Goal: Task Accomplishment & Management: Complete application form

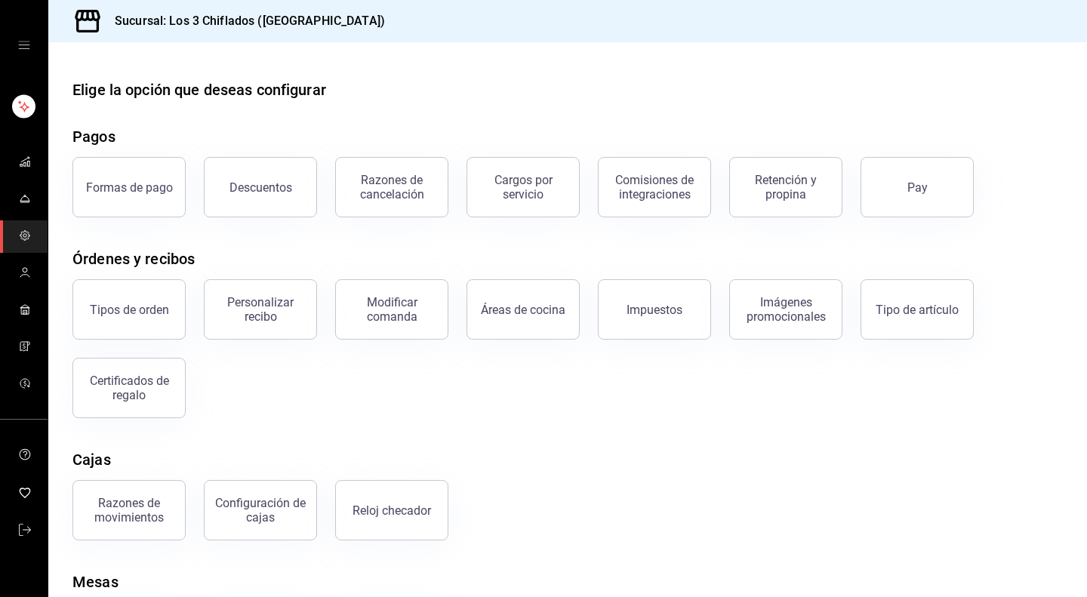
click at [24, 46] on icon "open drawer" at bounding box center [24, 45] width 12 height 12
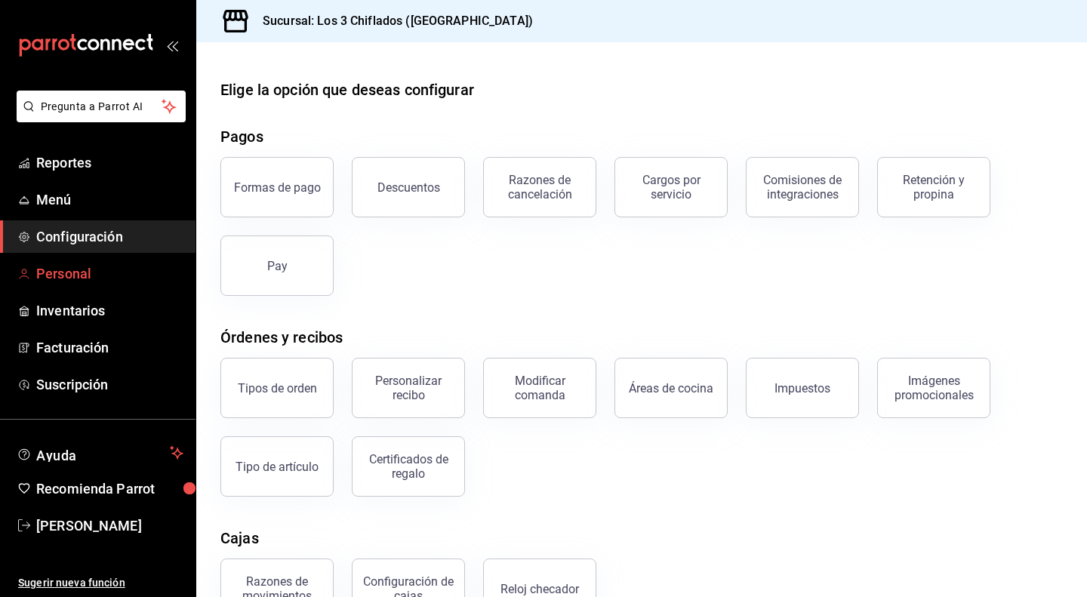
click at [75, 278] on span "Personal" at bounding box center [109, 273] width 147 height 20
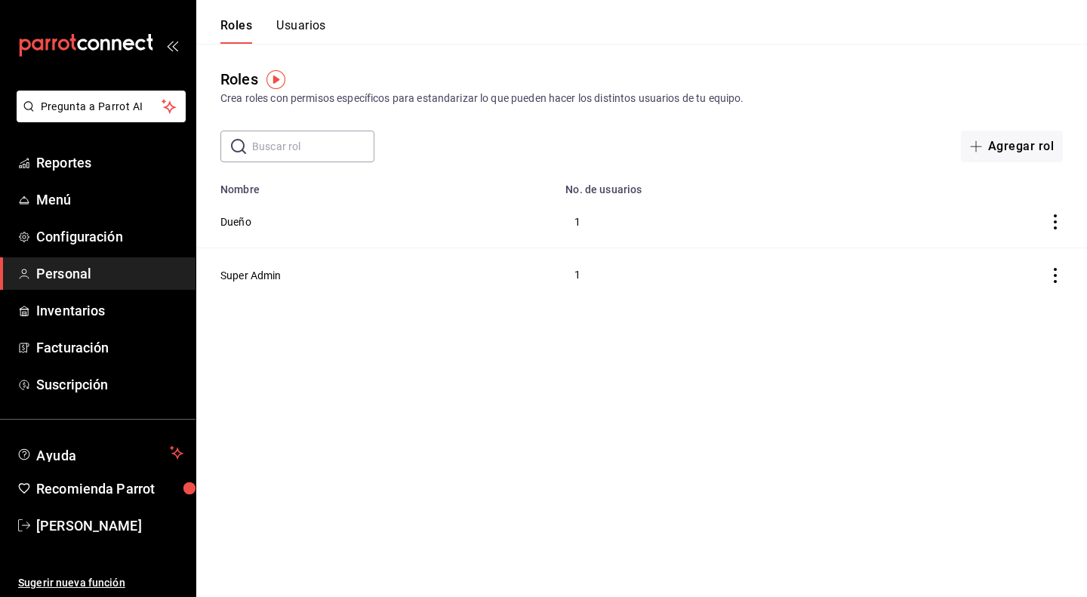
click at [303, 23] on button "Usuarios" at bounding box center [301, 31] width 50 height 26
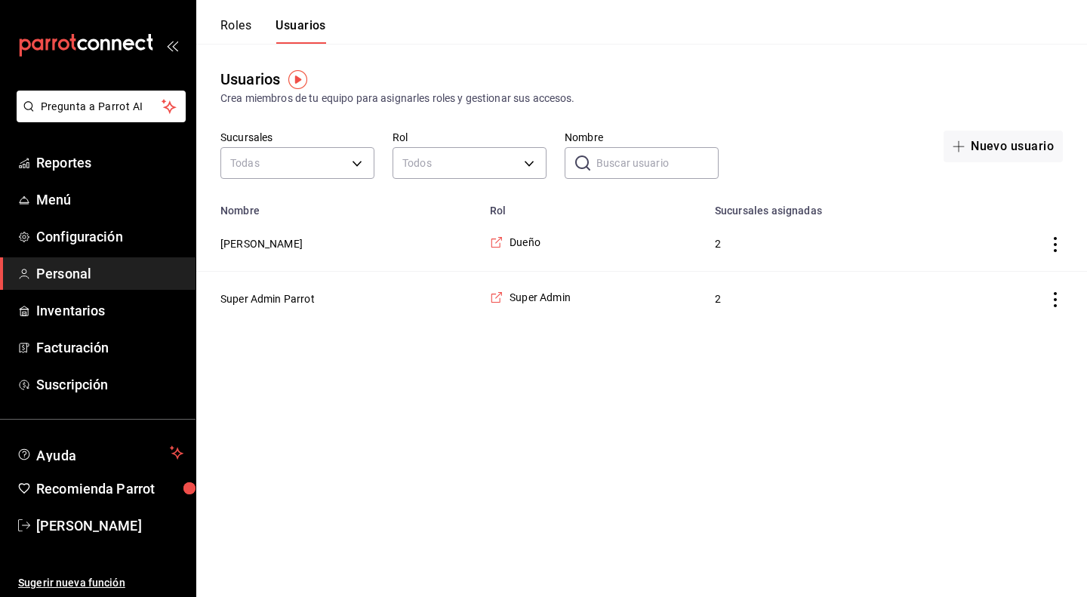
click at [223, 28] on button "Roles" at bounding box center [235, 31] width 31 height 26
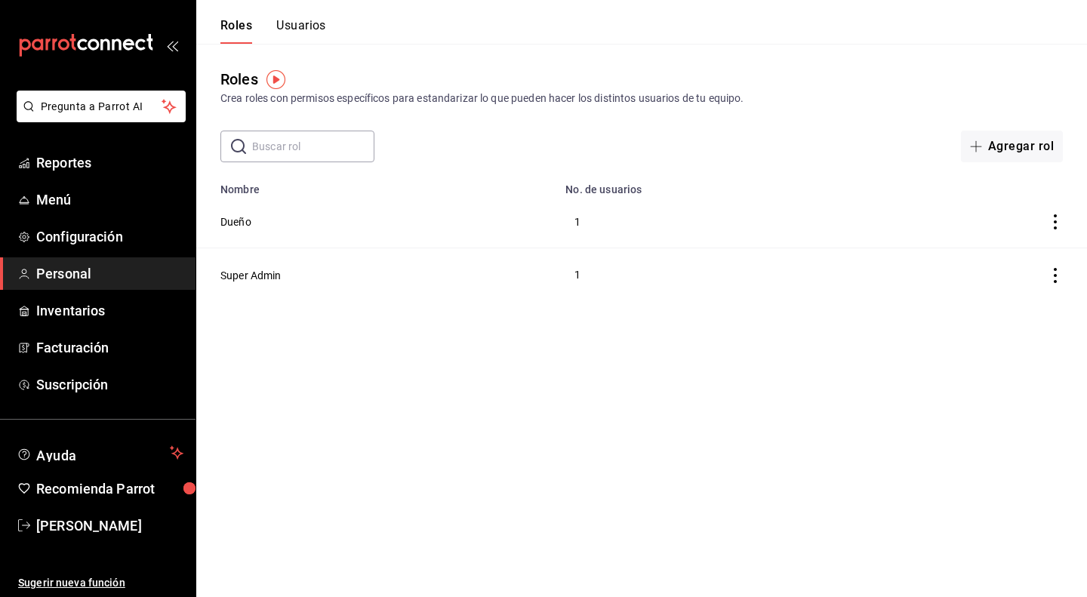
click at [297, 25] on button "Usuarios" at bounding box center [301, 31] width 50 height 26
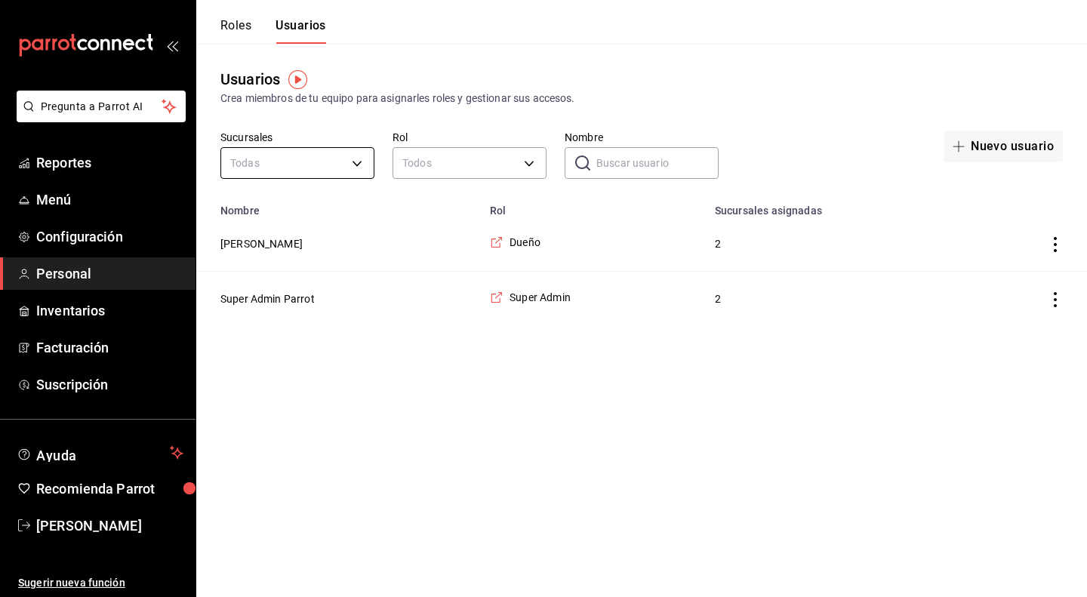
click at [350, 162] on body "Pregunta a Parrot AI Reportes Menú Configuración Personal Inventarios Facturaci…" at bounding box center [543, 163] width 1087 height 326
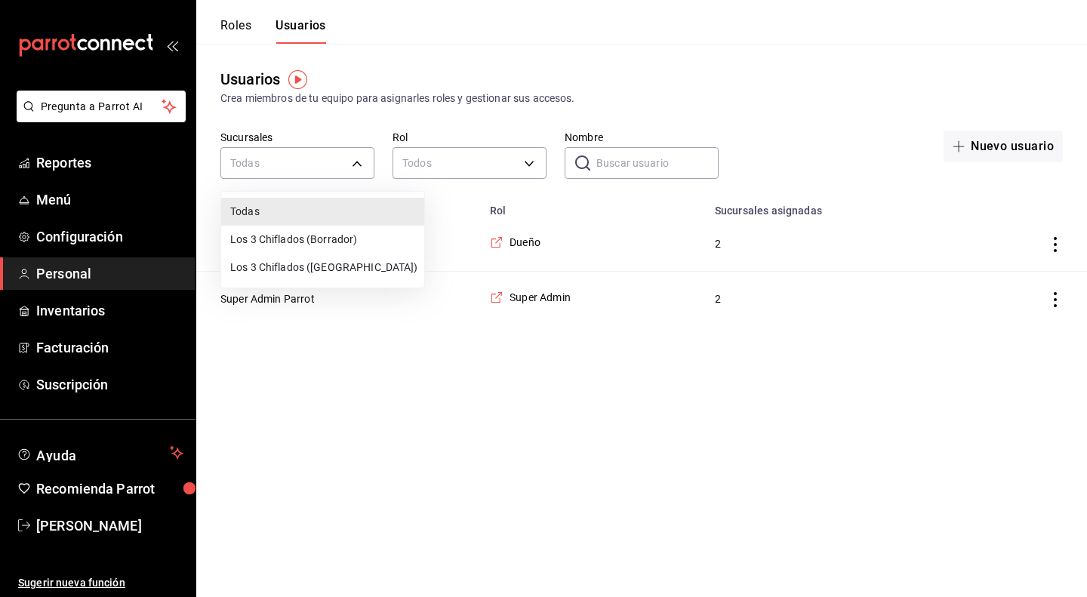
click at [347, 270] on li "Los 3 Chiflados ([GEOGRAPHIC_DATA])" at bounding box center [322, 268] width 203 height 28
type input "70b038c6-7b60-4c6a-84d6-63f3d41c6443"
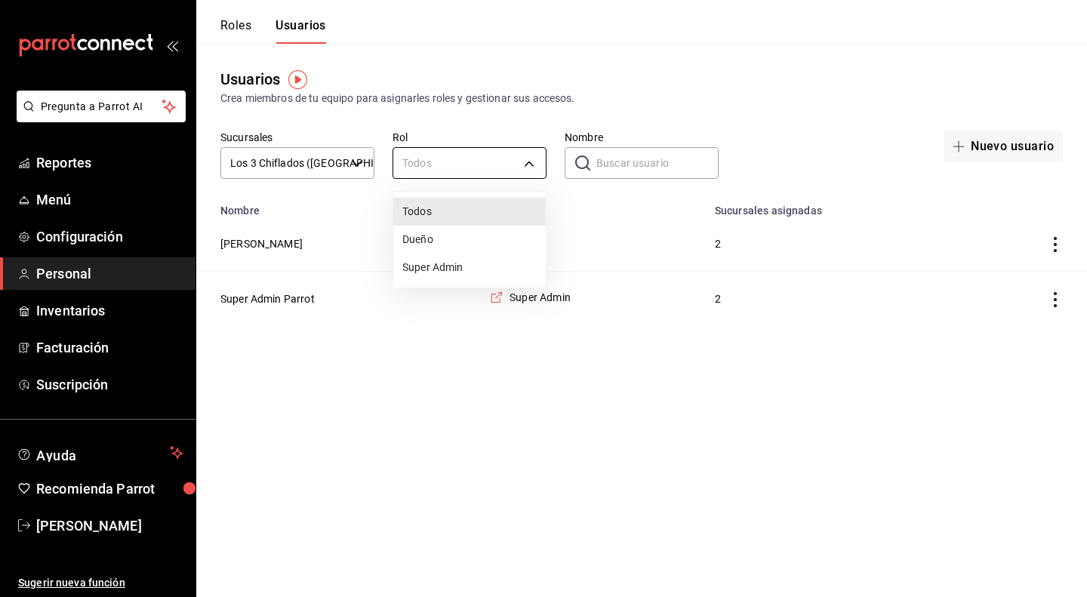
click at [532, 167] on body "Pregunta a Parrot AI Reportes Menú Configuración Personal Inventarios Facturaci…" at bounding box center [543, 163] width 1087 height 326
click at [528, 170] on div at bounding box center [543, 298] width 1087 height 597
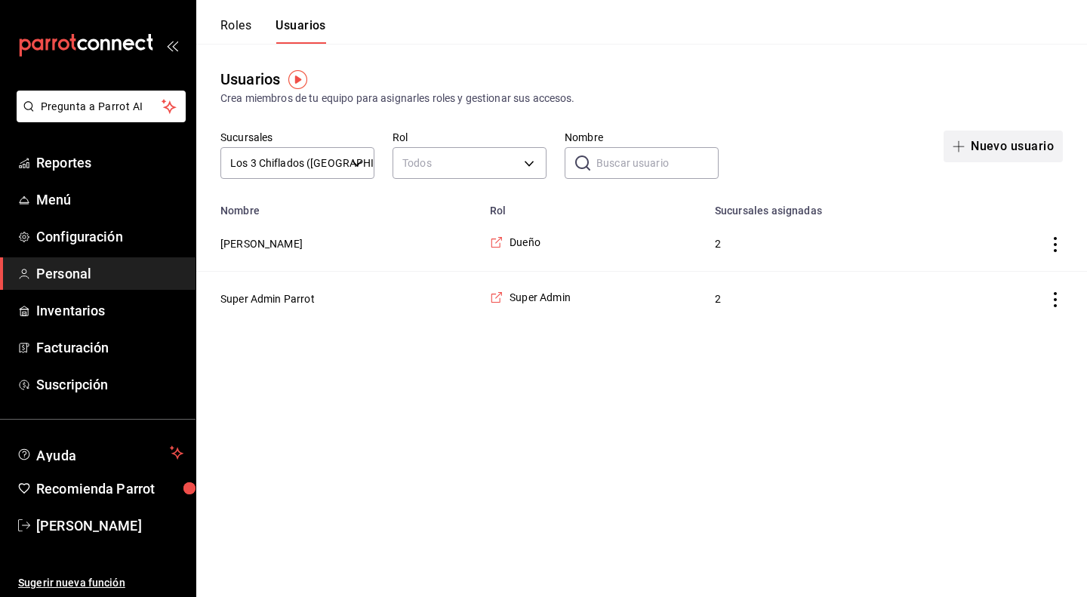
click at [965, 145] on icon "button" at bounding box center [958, 146] width 12 height 12
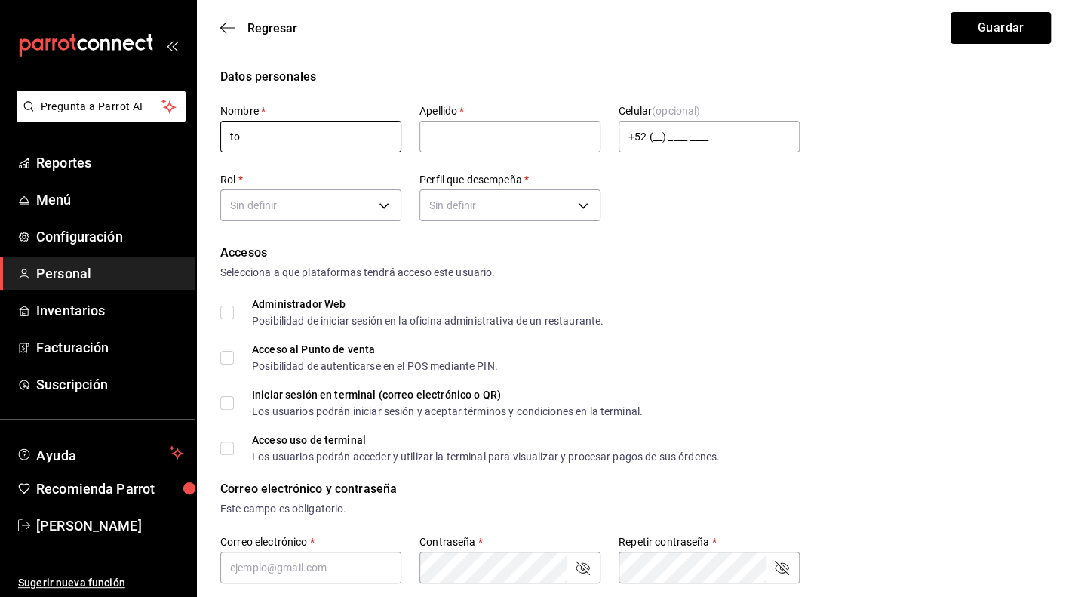
type input "t"
type input "Toto"
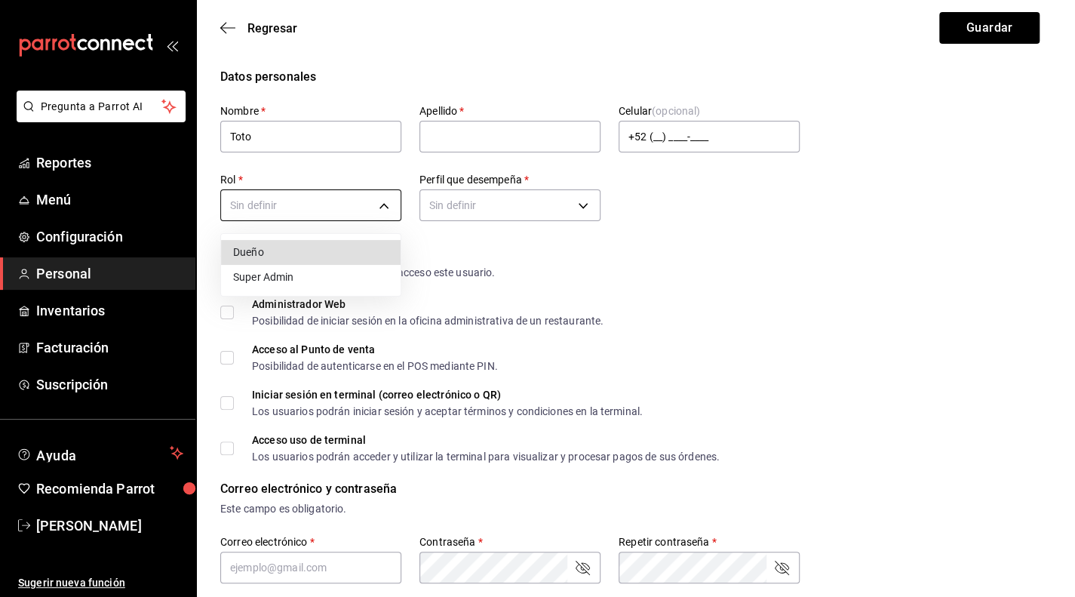
click at [375, 202] on body "Pregunta a Parrot AI Reportes Menú Configuración Personal Inventarios Facturaci…" at bounding box center [537, 550] width 1075 height 1101
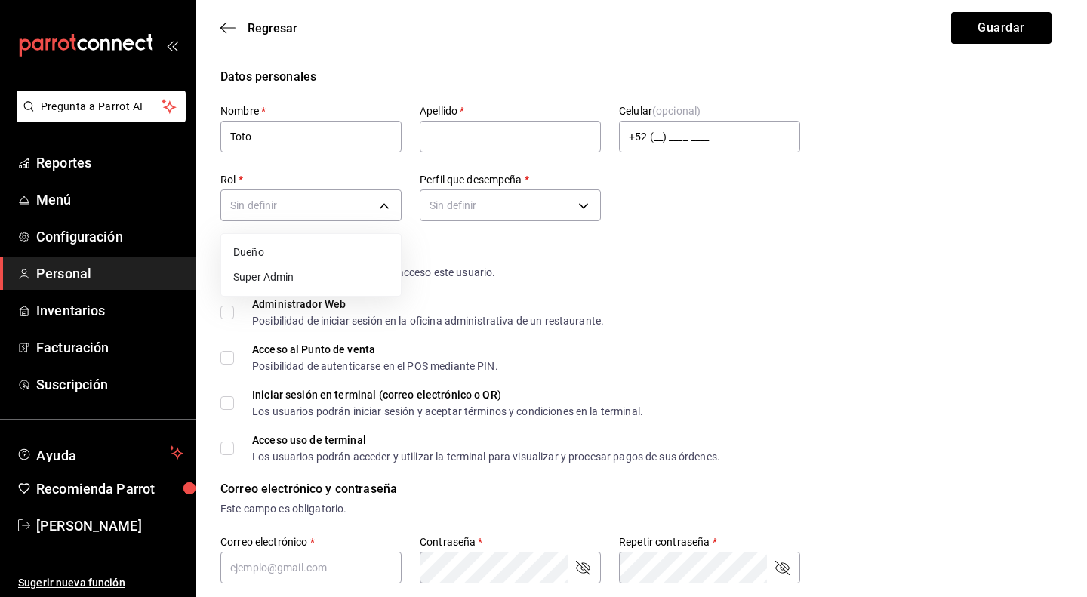
click at [572, 239] on div at bounding box center [543, 298] width 1087 height 597
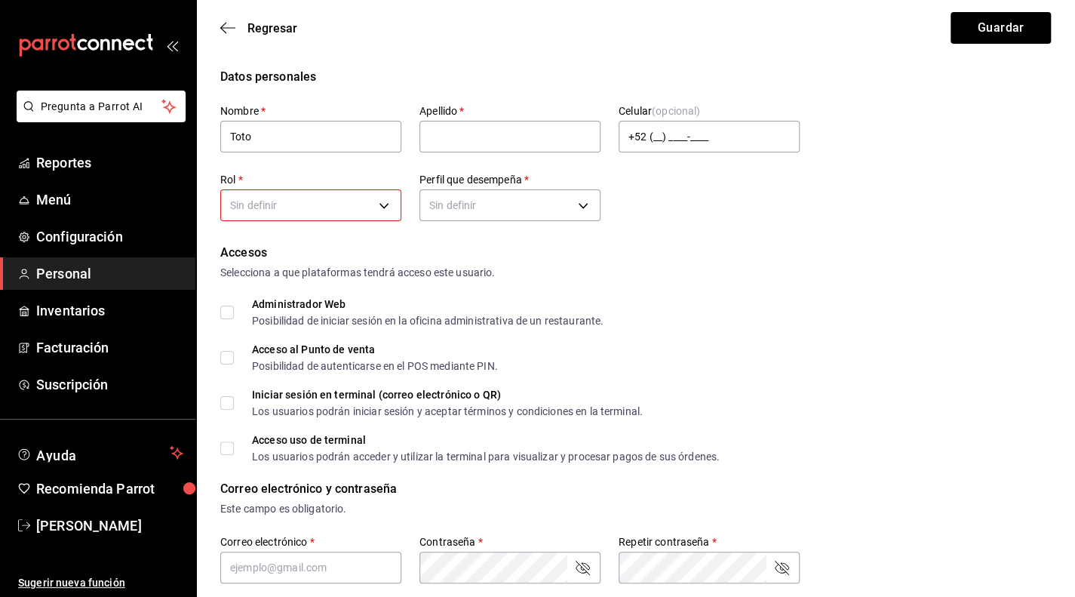
click at [220, 361] on div "Accesos Selecciona a que plataformas tendrá acceso este usuario. Administrador …" at bounding box center [635, 353] width 831 height 218
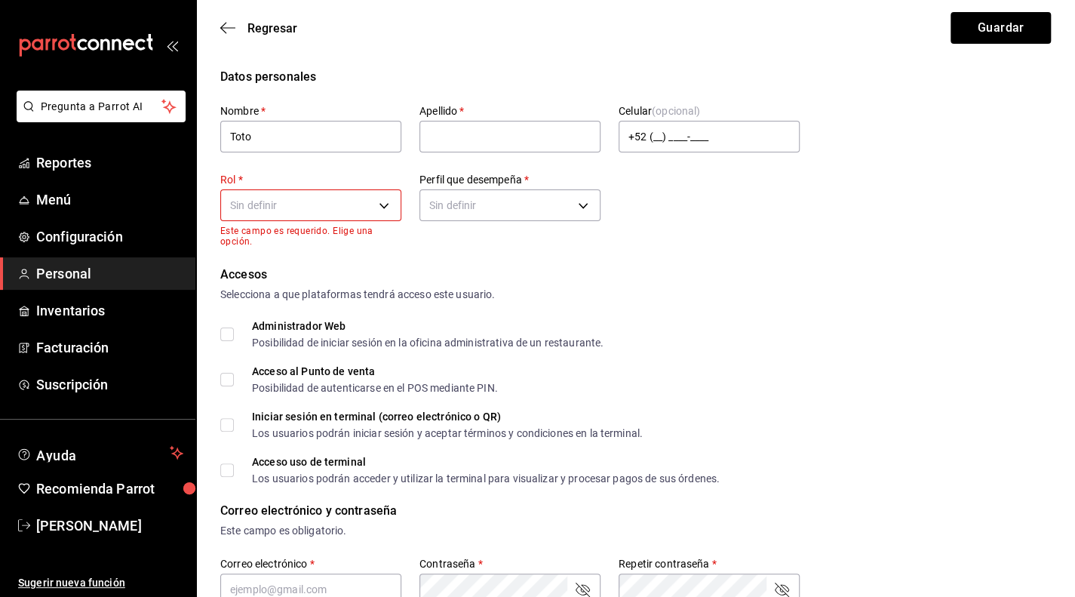
click at [229, 377] on input "Acceso al Punto de venta Posibilidad de autenticarse en el POS mediante PIN." at bounding box center [227, 380] width 14 height 14
checkbox input "true"
click at [348, 211] on body "Pregunta a Parrot AI Reportes Menú Configuración Personal Inventarios Facturaci…" at bounding box center [537, 561] width 1075 height 1123
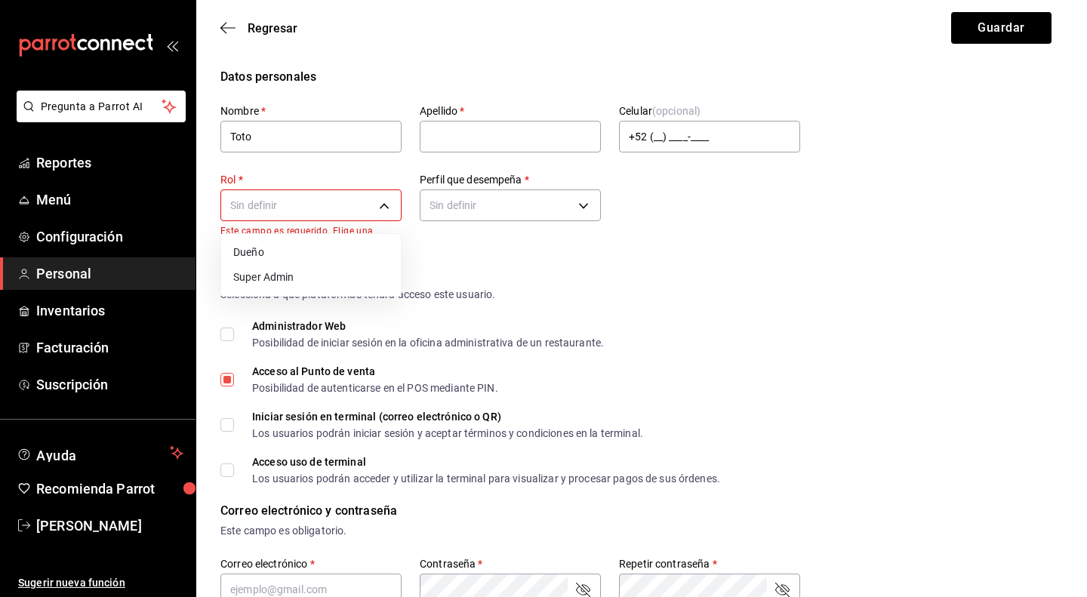
click at [519, 238] on div at bounding box center [543, 298] width 1087 height 597
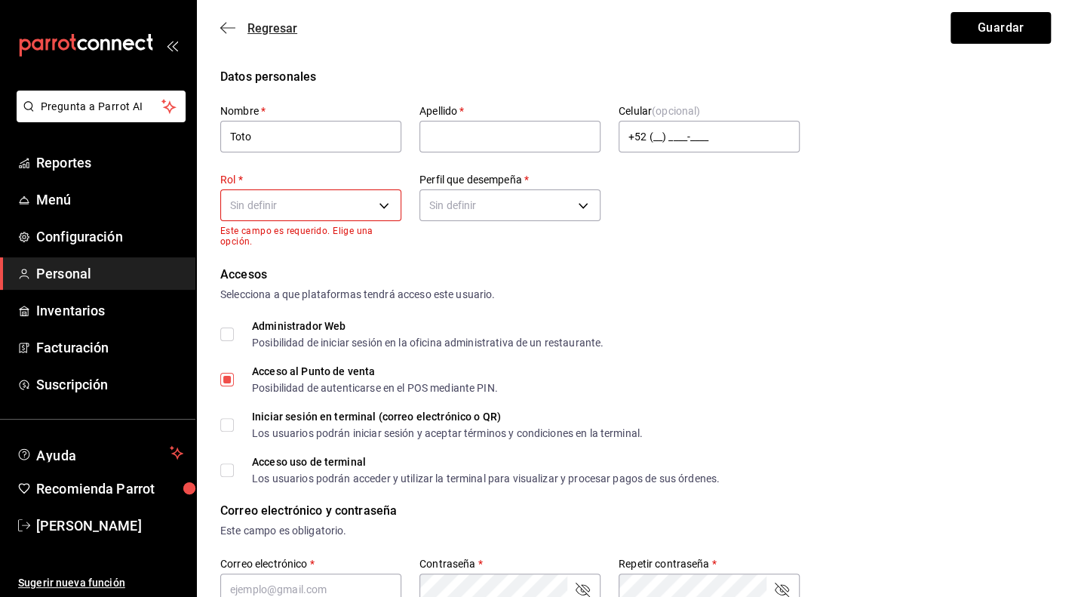
click at [238, 28] on span "Regresar" at bounding box center [258, 28] width 77 height 14
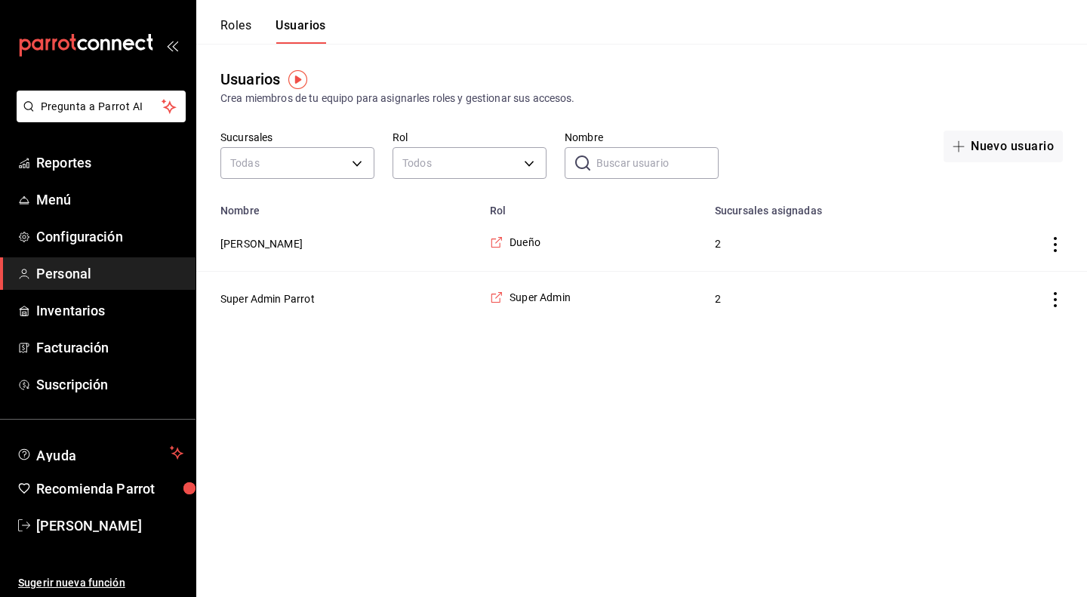
click at [232, 29] on button "Roles" at bounding box center [235, 31] width 31 height 26
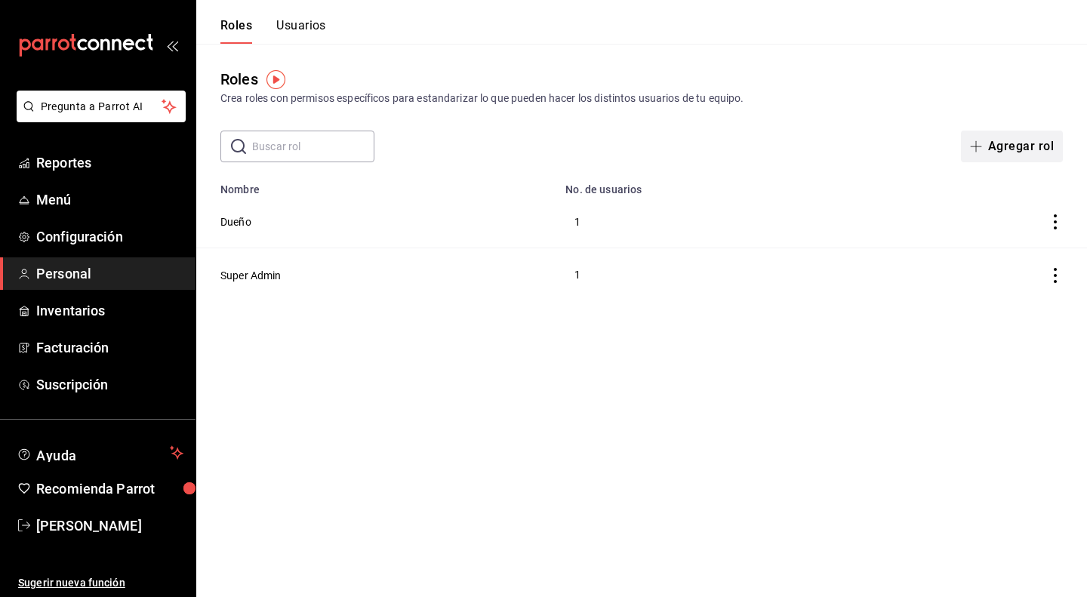
click at [1007, 149] on button "Agregar rol" at bounding box center [1012, 147] width 102 height 32
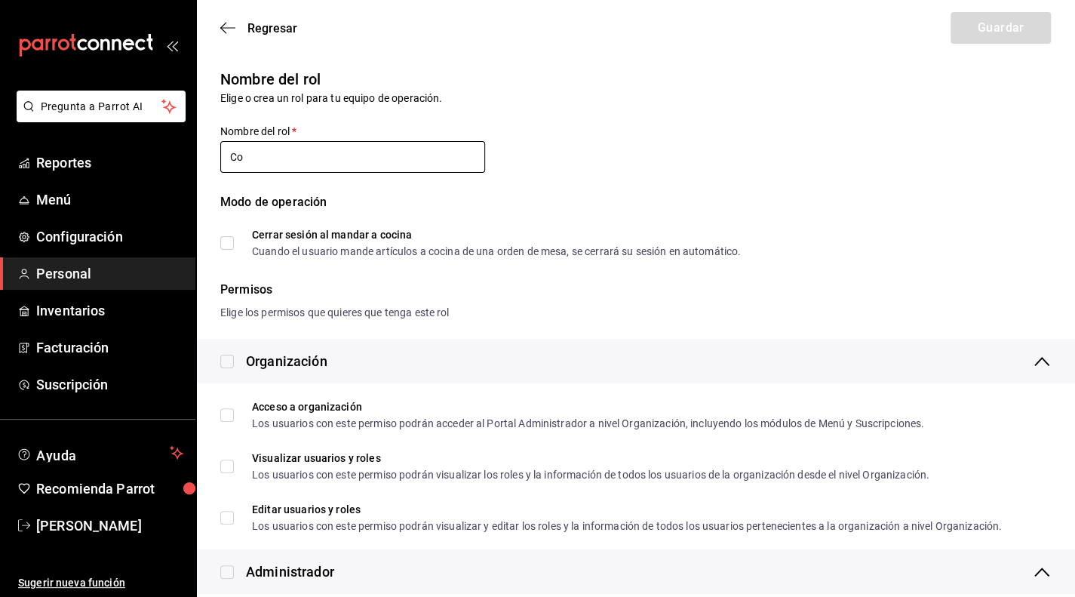
type input "C"
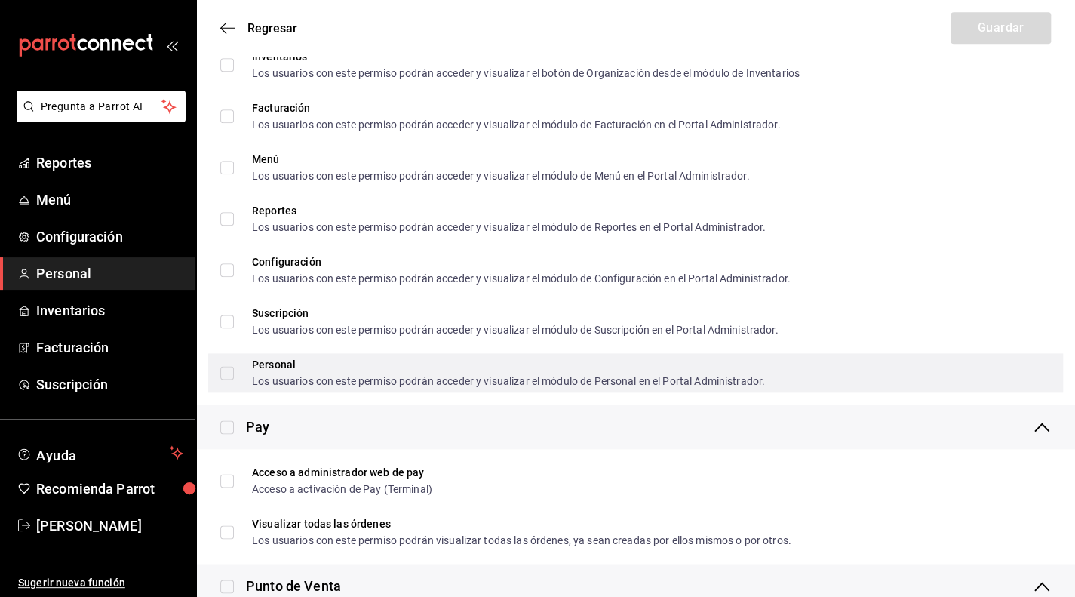
scroll to position [981, 0]
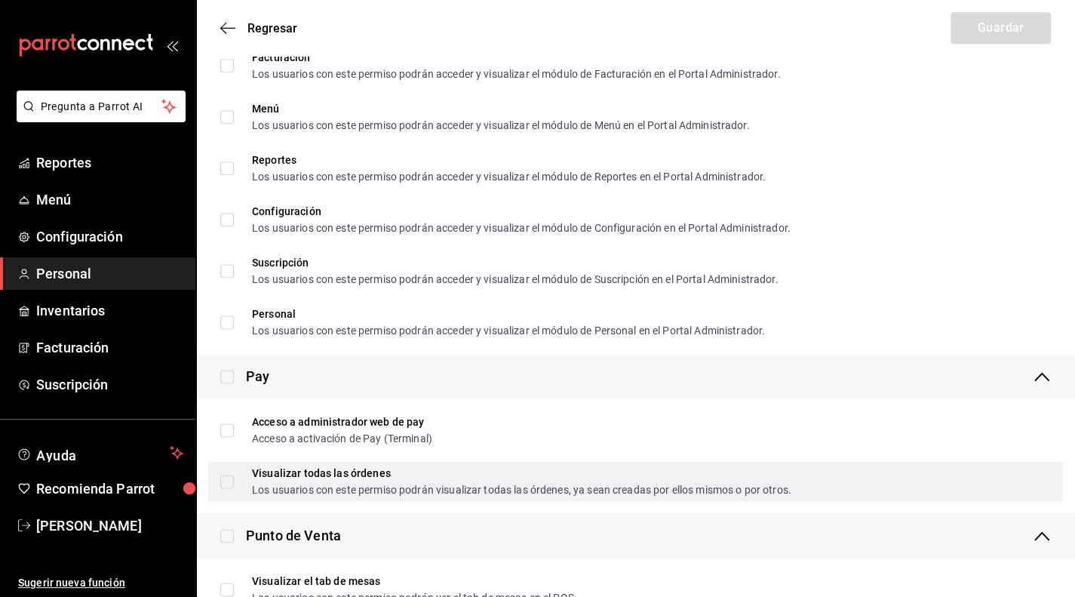
type input "Empleado"
click at [232, 484] on input "Visualizar todas las órdenes Los usuarios con este permiso podrán visualizar to…" at bounding box center [227, 482] width 14 height 14
checkbox input "true"
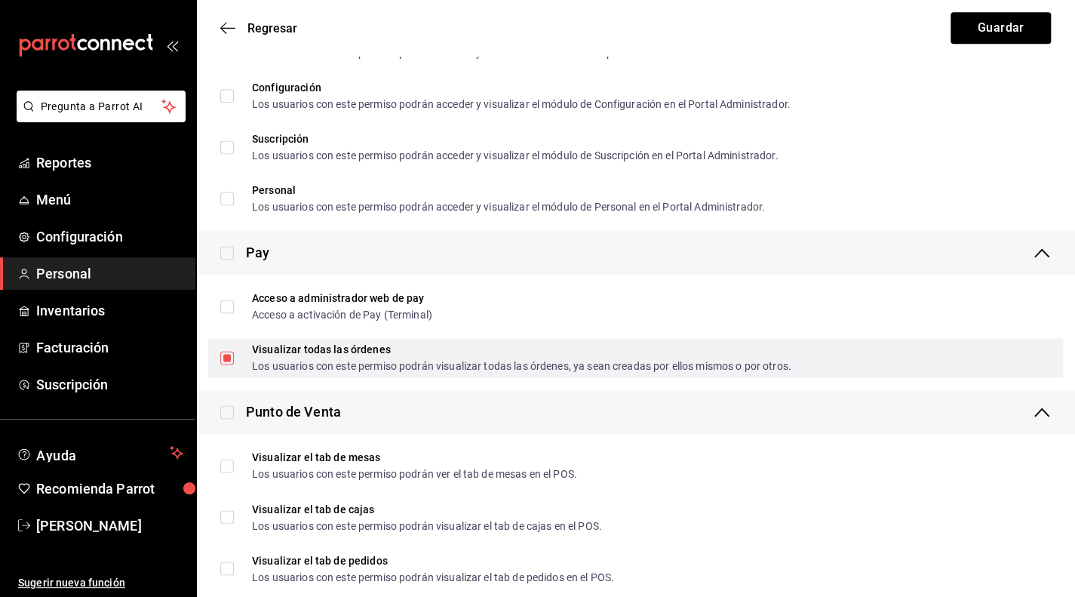
scroll to position [1132, 0]
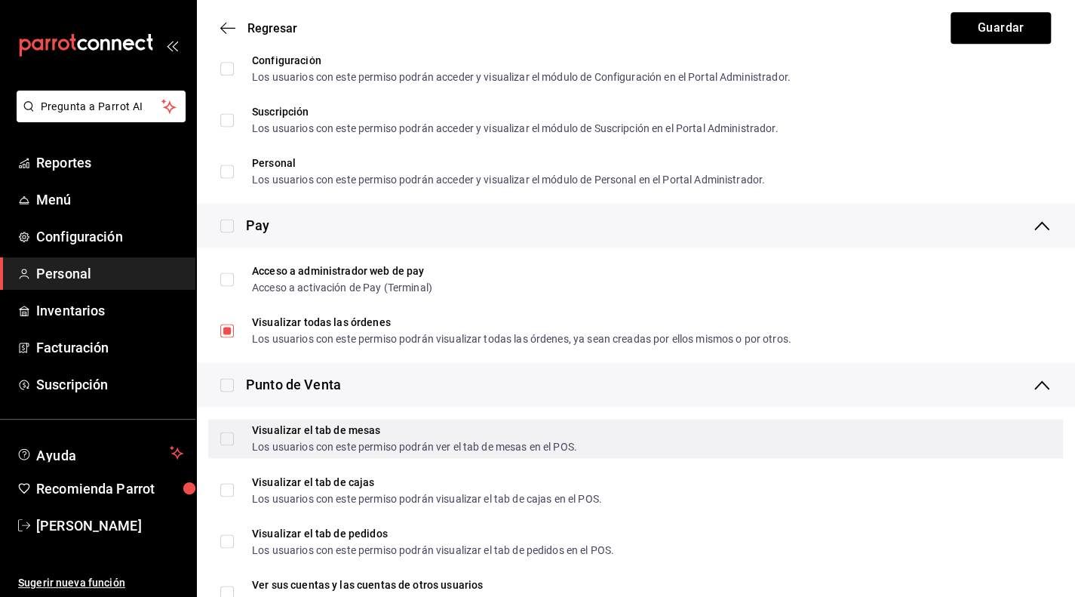
click at [231, 438] on input "Visualizar el tab de mesas Los usuarios con este permiso podrán ver el tab de m…" at bounding box center [227, 439] width 14 height 14
checkbox input "true"
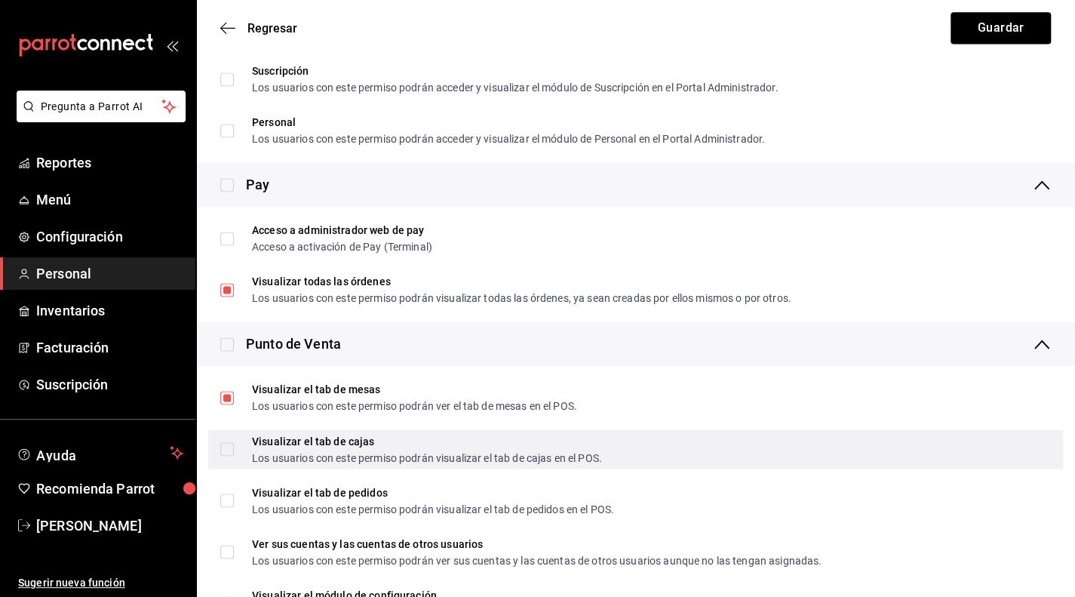
scroll to position [1208, 0]
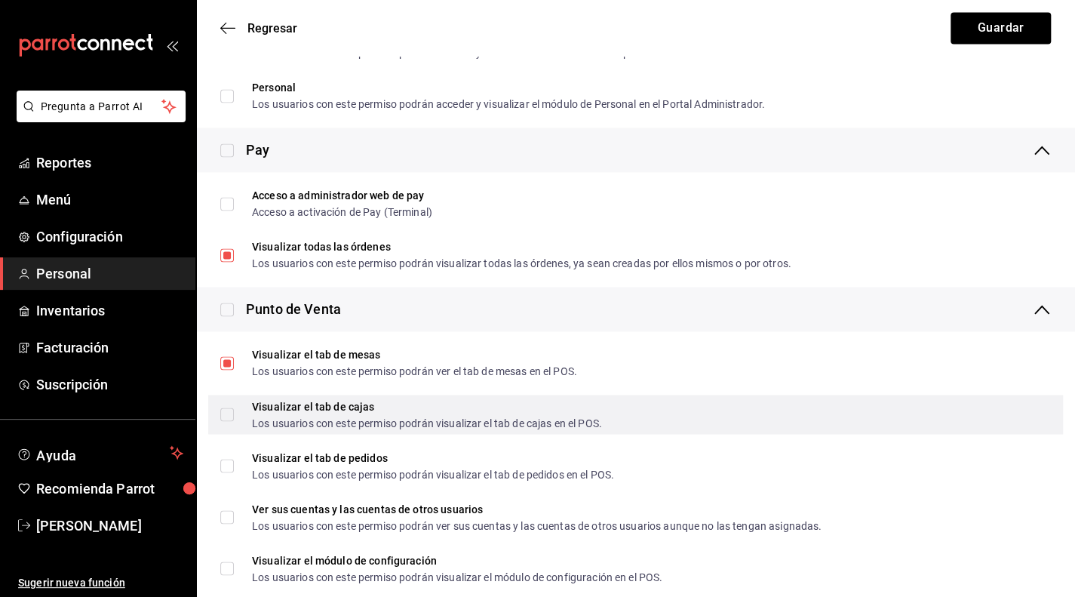
click at [225, 419] on input "Visualizar el tab [PERSON_NAME] Los usuarios con este permiso podrán visualizar…" at bounding box center [227, 415] width 14 height 14
checkbox input "true"
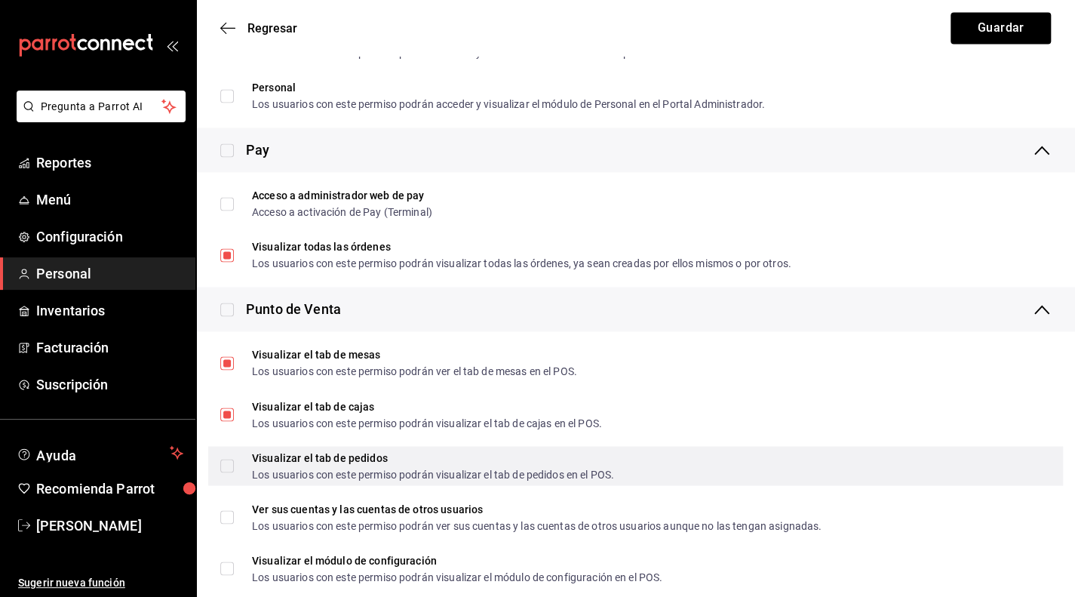
click at [223, 470] on input "Visualizar el tab de pedidos Los usuarios con este permiso podrán visualizar el…" at bounding box center [227, 466] width 14 height 14
checkbox input "true"
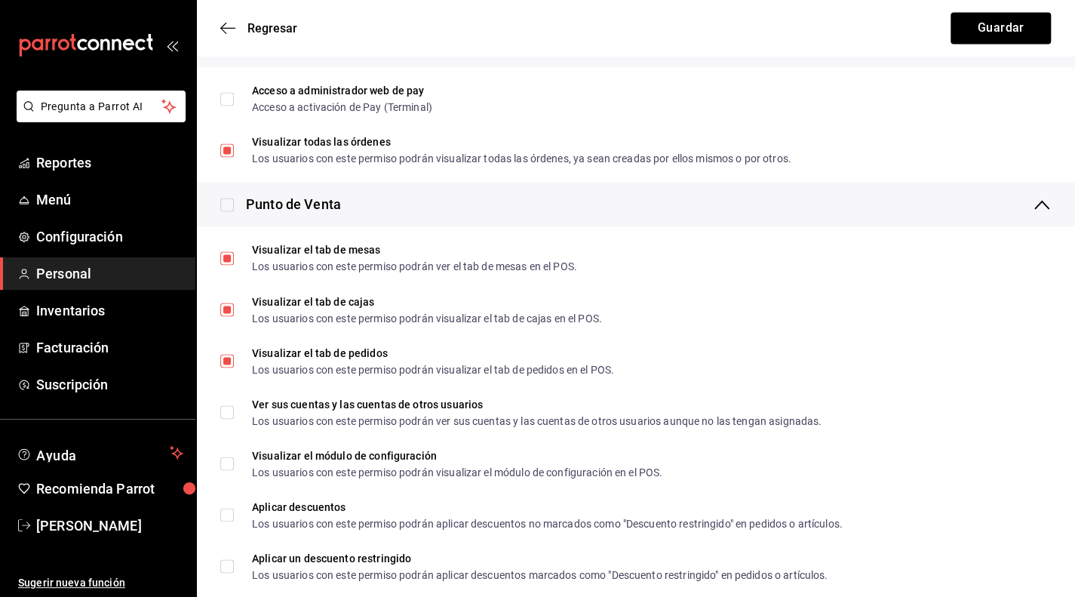
scroll to position [1358, 0]
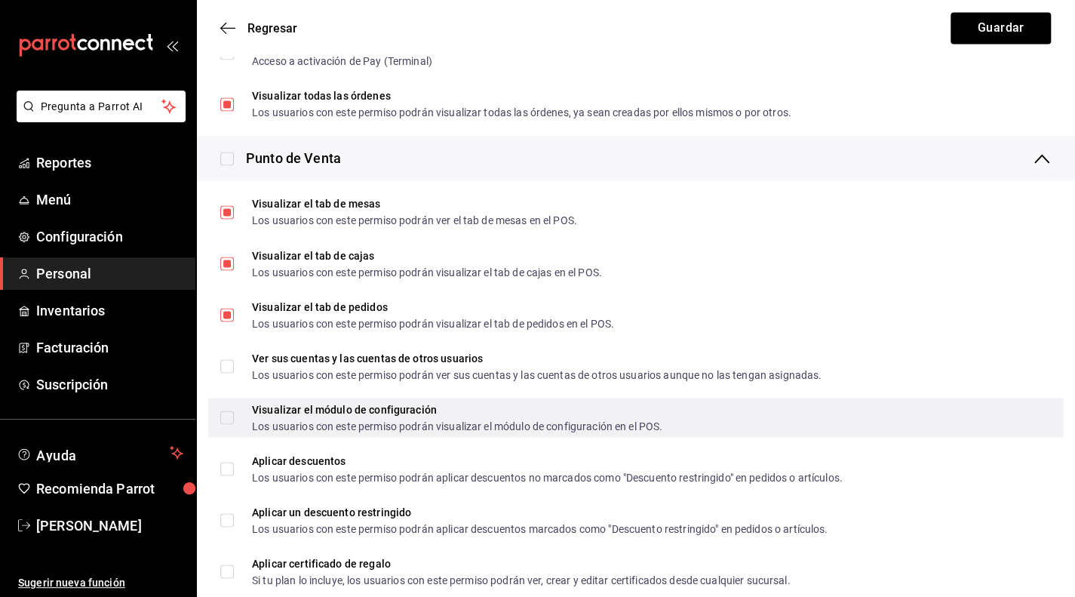
click at [229, 418] on input "Visualizar el módulo de configuración Los usuarios con este permiso podrán visu…" at bounding box center [227, 418] width 14 height 14
checkbox input "true"
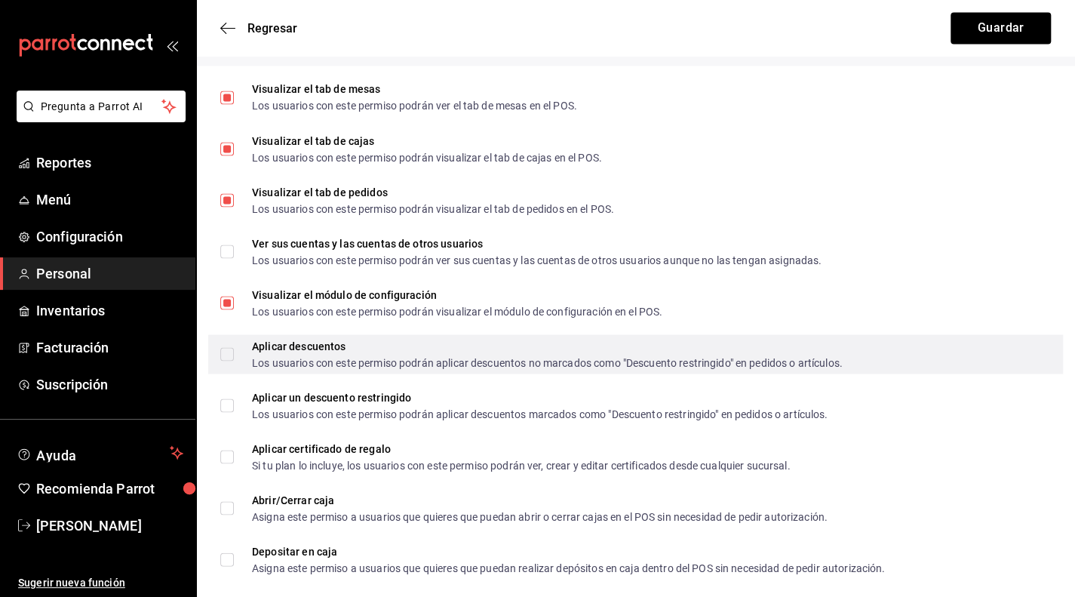
scroll to position [1509, 0]
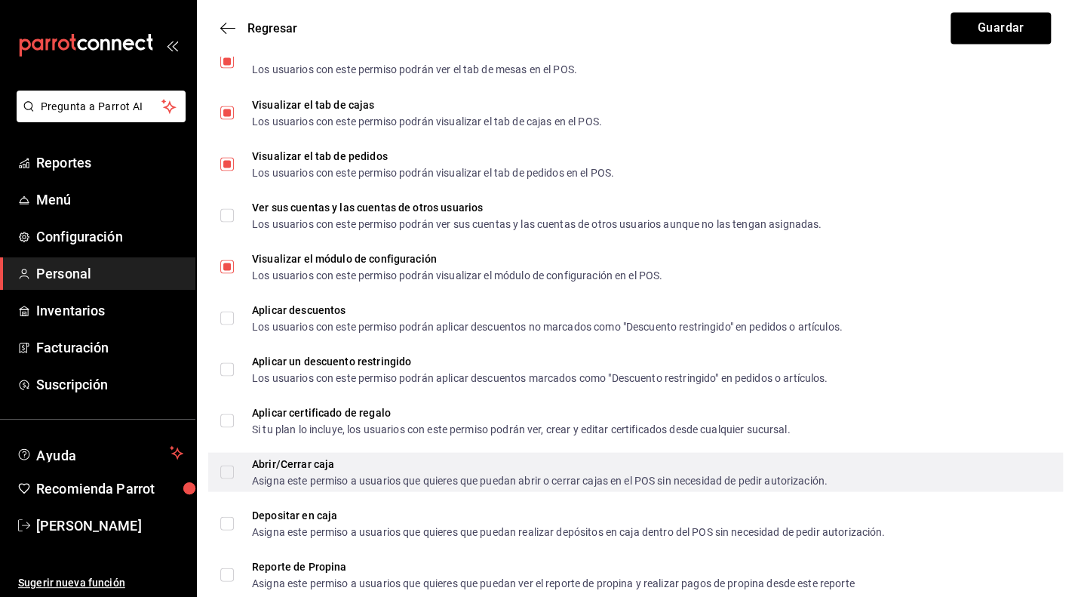
click at [228, 473] on input "Abrir/Cerrar caja Asigna este permiso a usuarios que quieres que puedan abrir o…" at bounding box center [227, 472] width 14 height 14
checkbox input "true"
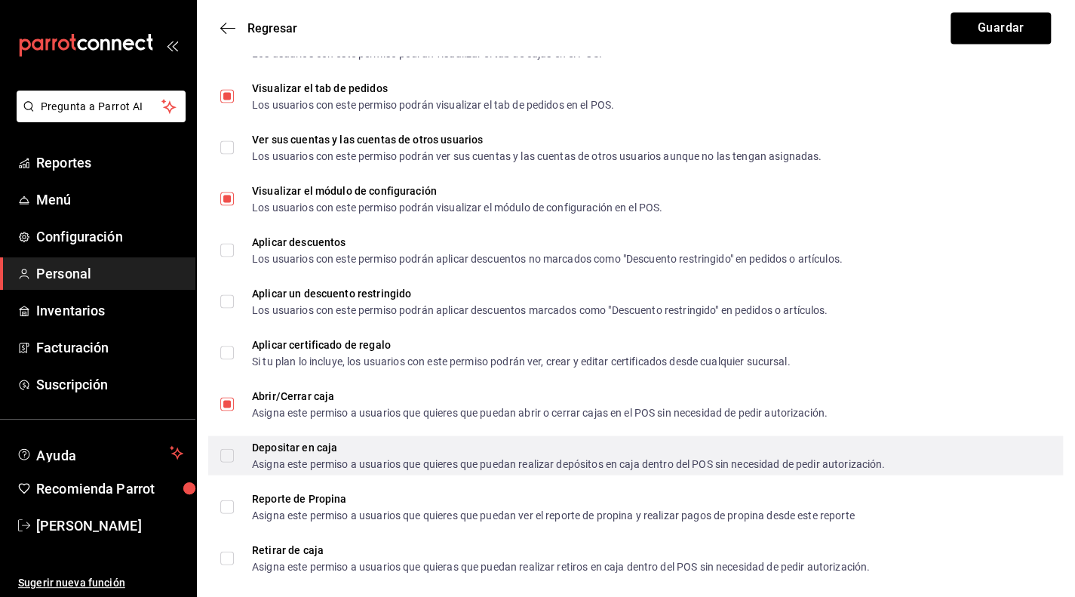
scroll to position [1585, 0]
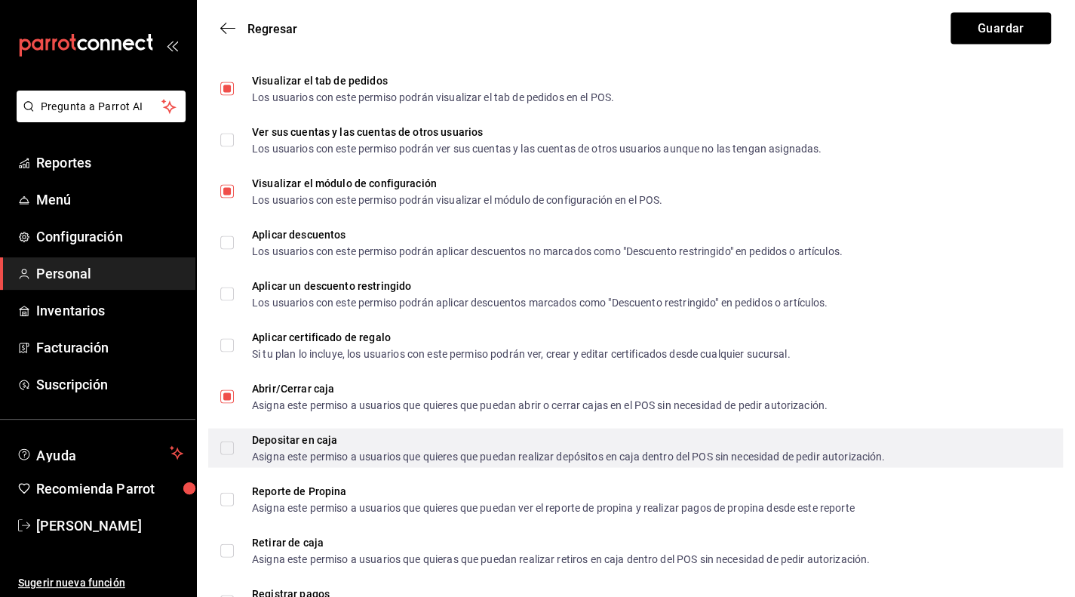
click at [228, 454] on label "Depositar en caja Asigna este permiso a usuarios que quieres que puedan realiza…" at bounding box center [552, 447] width 665 height 27
click at [228, 454] on input "Depositar en caja Asigna este permiso a usuarios que quieres que puedan realiza…" at bounding box center [227, 448] width 14 height 14
checkbox input "true"
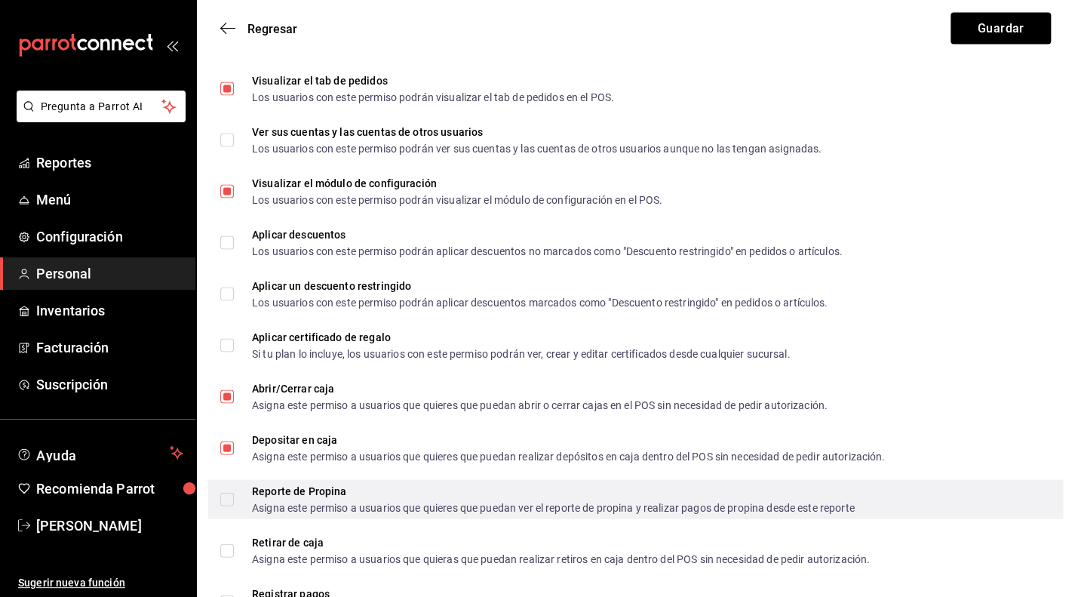
click at [226, 504] on input "Reporte de Propina Asigna este permiso a usuarios que quieres que puedan ver el…" at bounding box center [227, 499] width 14 height 14
checkbox input "true"
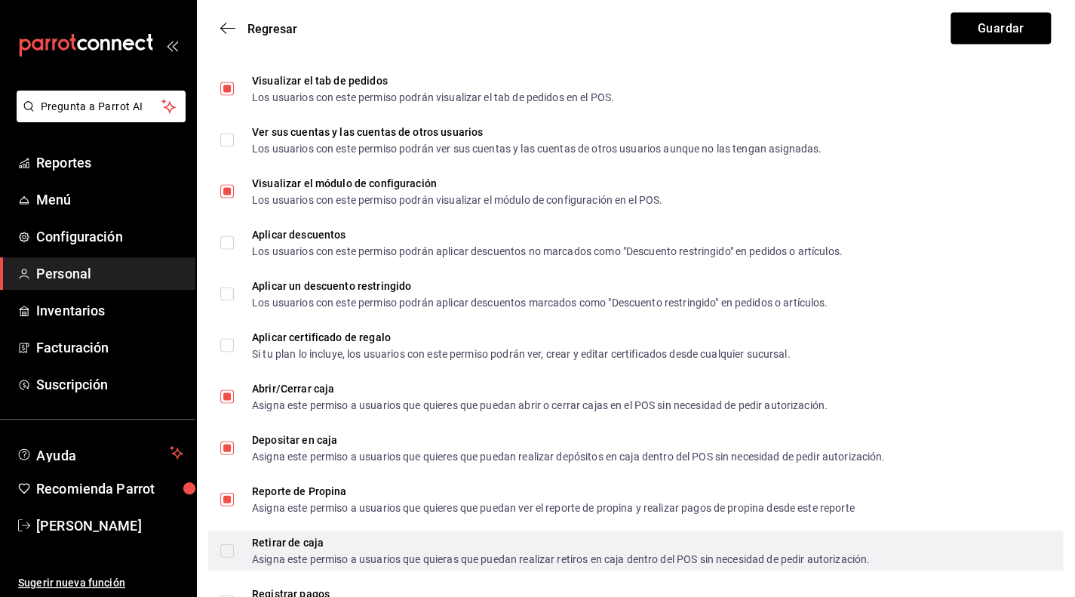
scroll to position [1660, 0]
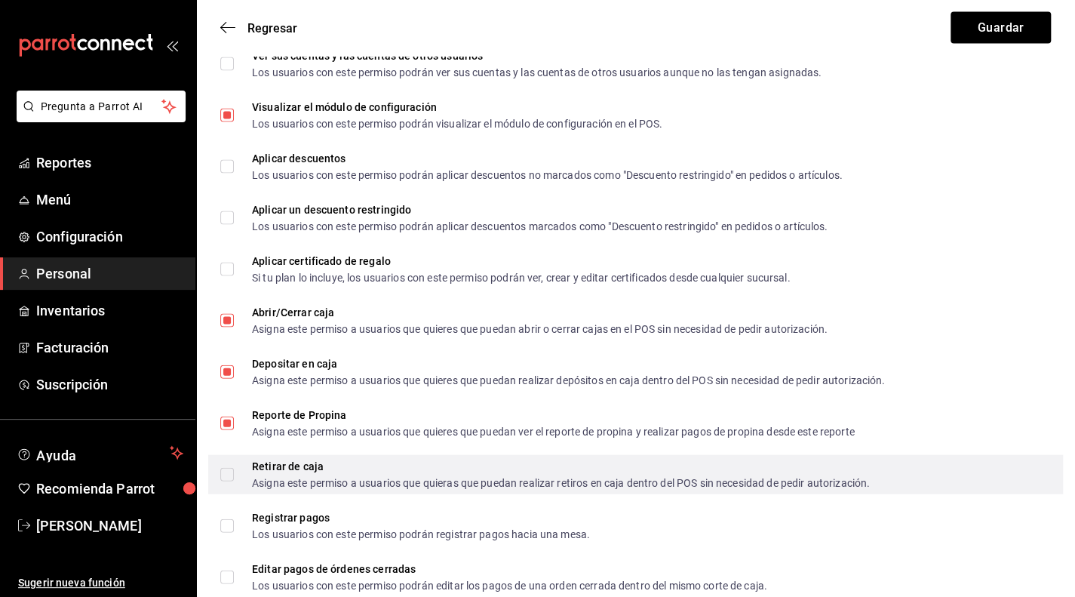
click at [231, 476] on input "Retirar de caja Asigna este permiso a usuarios que quieras que puedan realizar …" at bounding box center [227, 475] width 14 height 14
checkbox input "true"
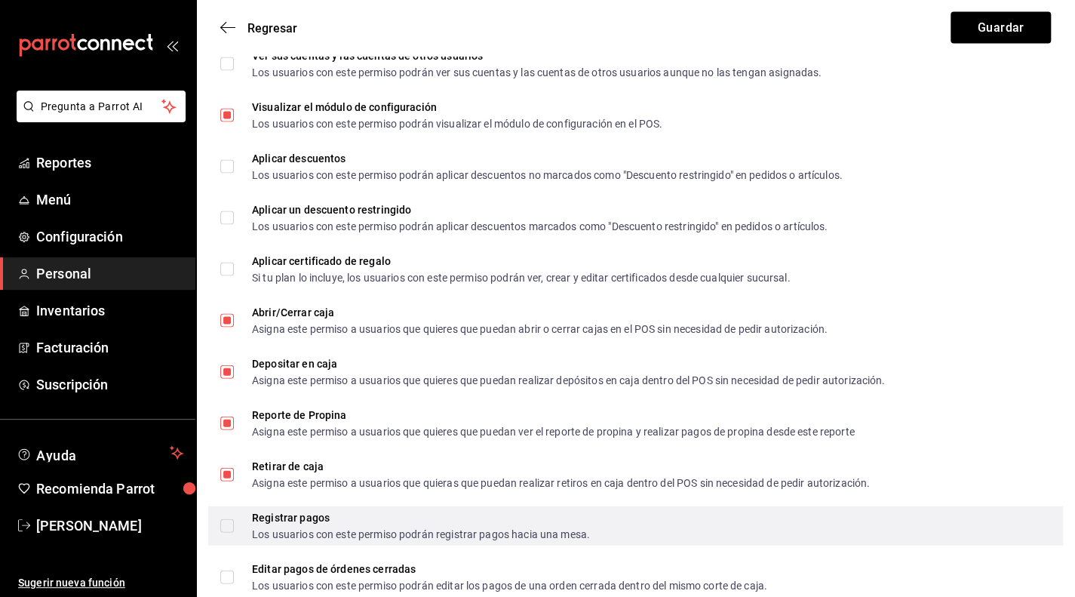
click at [232, 528] on input "Registrar pagos Los usuarios con este permiso podrán registrar pagos hacia una …" at bounding box center [227, 526] width 14 height 14
checkbox input "true"
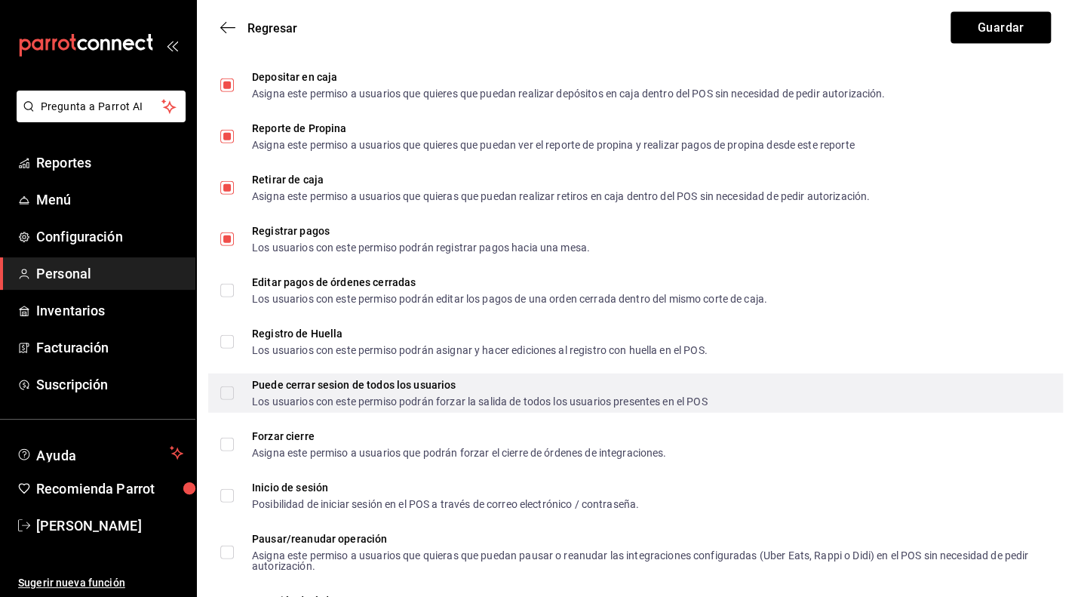
scroll to position [1962, 0]
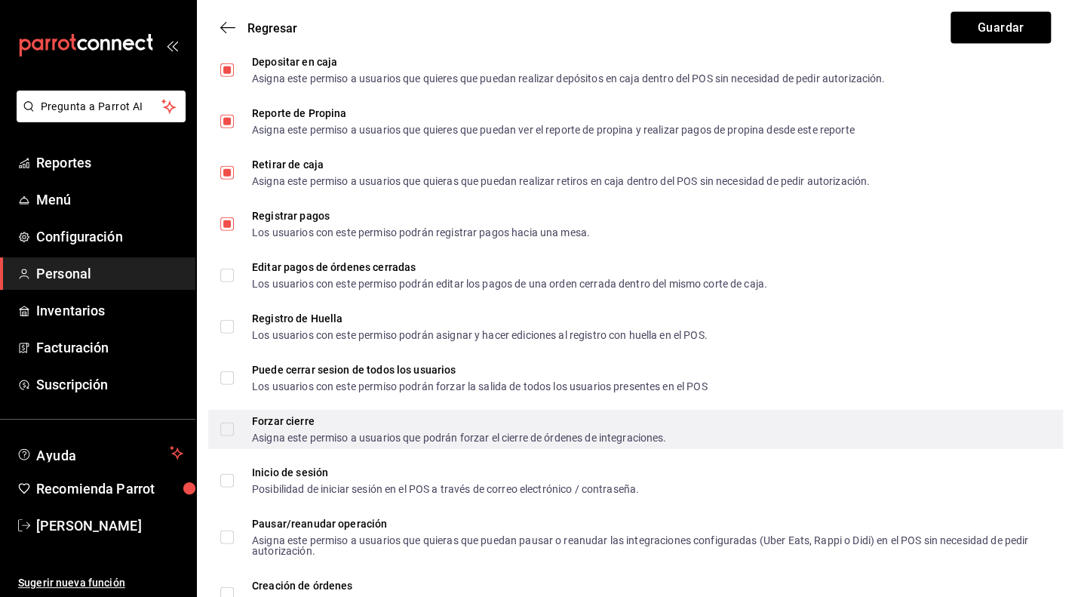
click at [229, 430] on input "Forzar cierre Asigna este permiso a usuarios que podrán forzar el cierre de órd…" at bounding box center [227, 430] width 14 height 14
checkbox input "true"
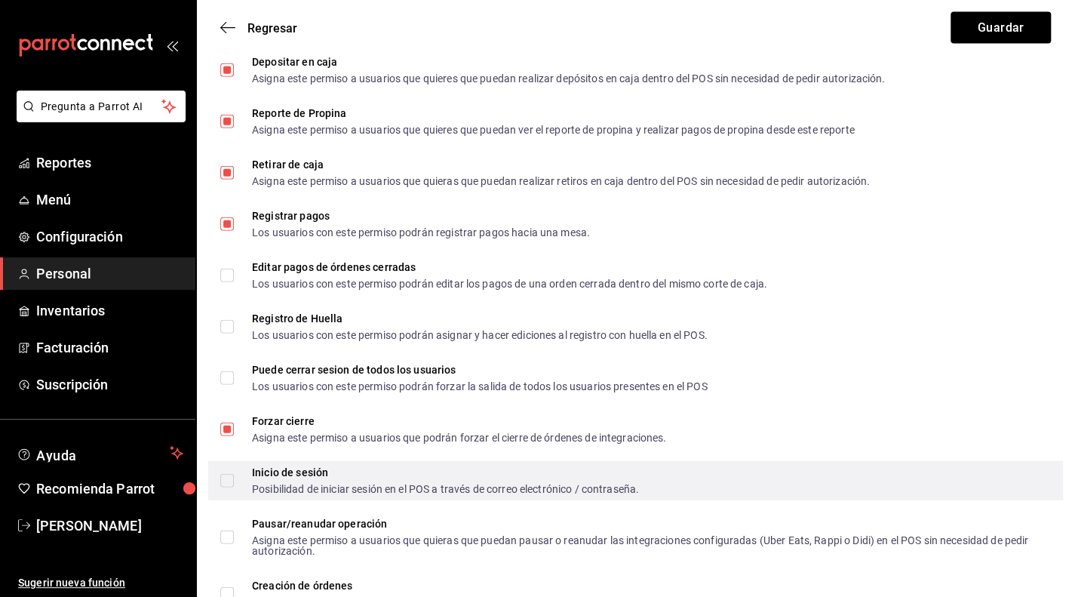
click at [229, 484] on input "Inicio de sesión Posibilidad de iniciar sesión en el POS a través de correo ele…" at bounding box center [227, 481] width 14 height 14
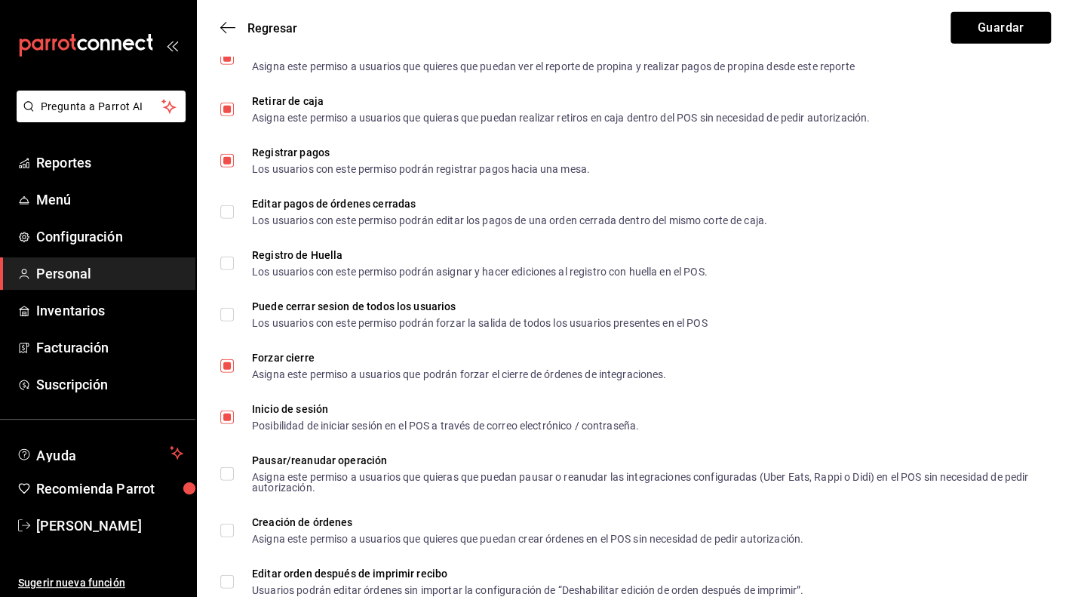
scroll to position [2113, 0]
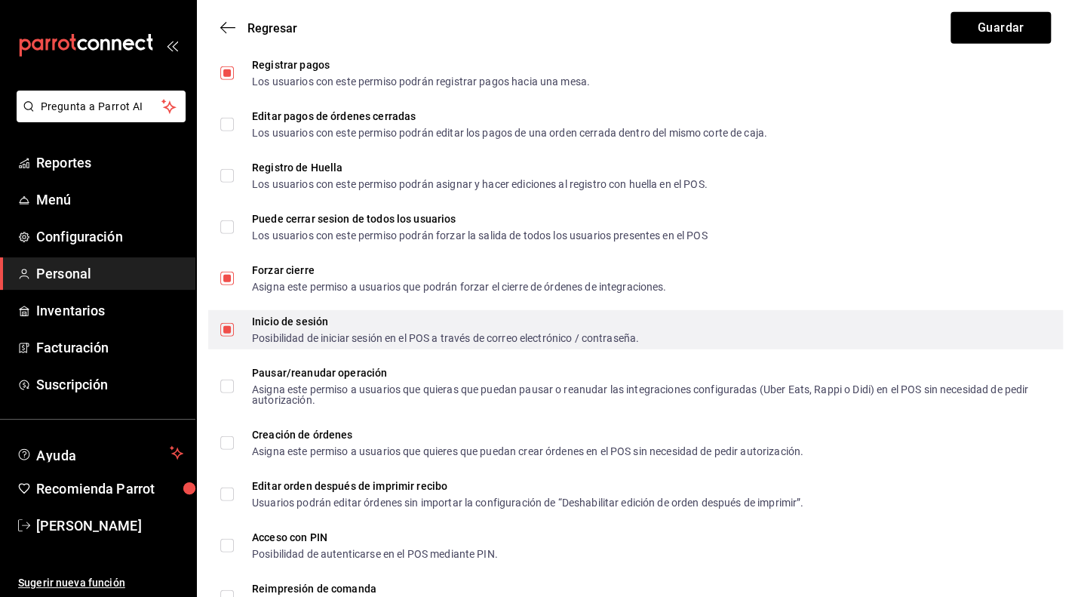
click at [231, 331] on input "Inicio de sesión Posibilidad de iniciar sesión en el POS a través de correo ele…" at bounding box center [227, 330] width 14 height 14
checkbox input "false"
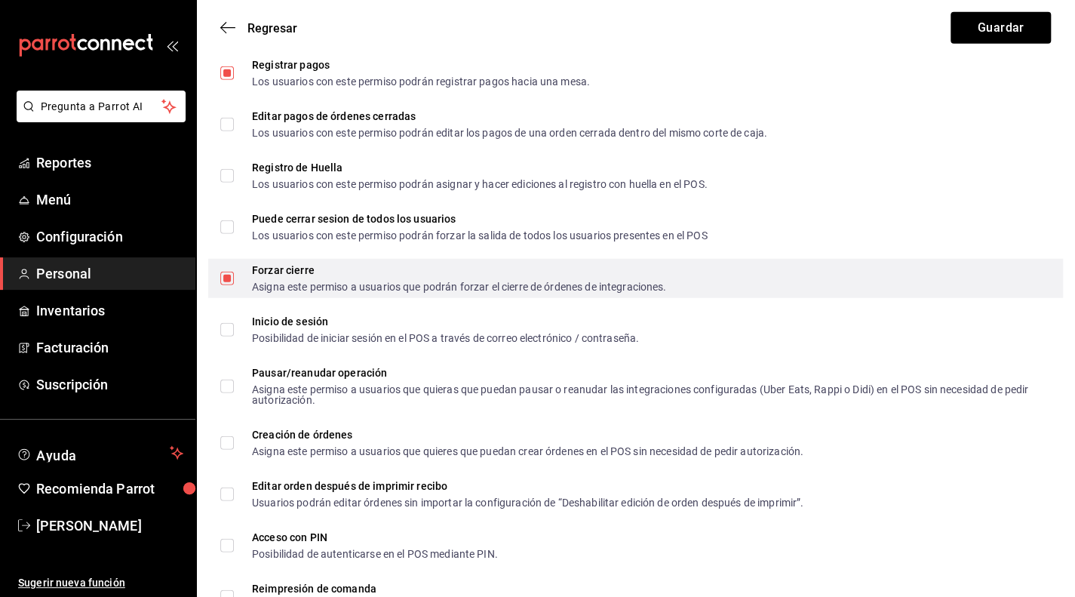
click at [225, 280] on input "Forzar cierre Asigna este permiso a usuarios que podrán forzar el cierre de órd…" at bounding box center [227, 279] width 14 height 14
checkbox input "false"
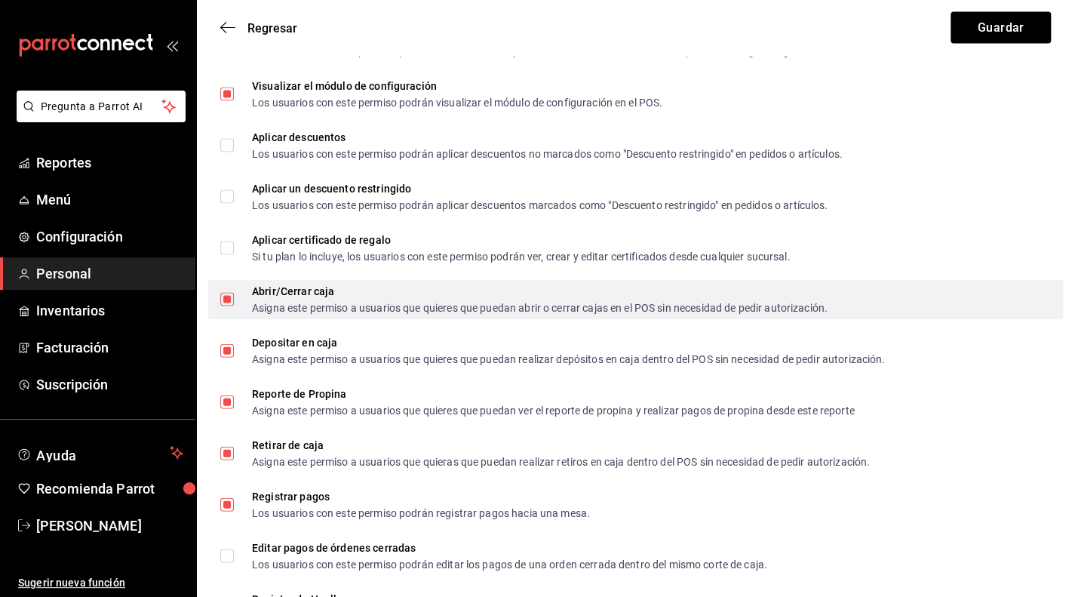
scroll to position [1736, 0]
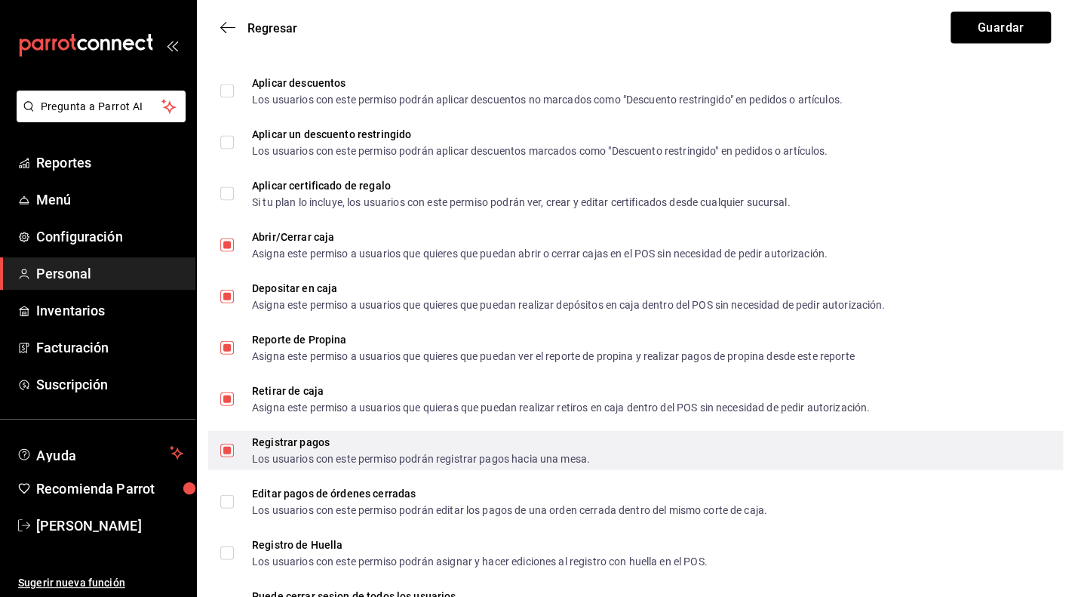
click at [226, 450] on input "Registrar pagos Los usuarios con este permiso podrán registrar pagos hacia una …" at bounding box center [227, 451] width 14 height 14
checkbox input "false"
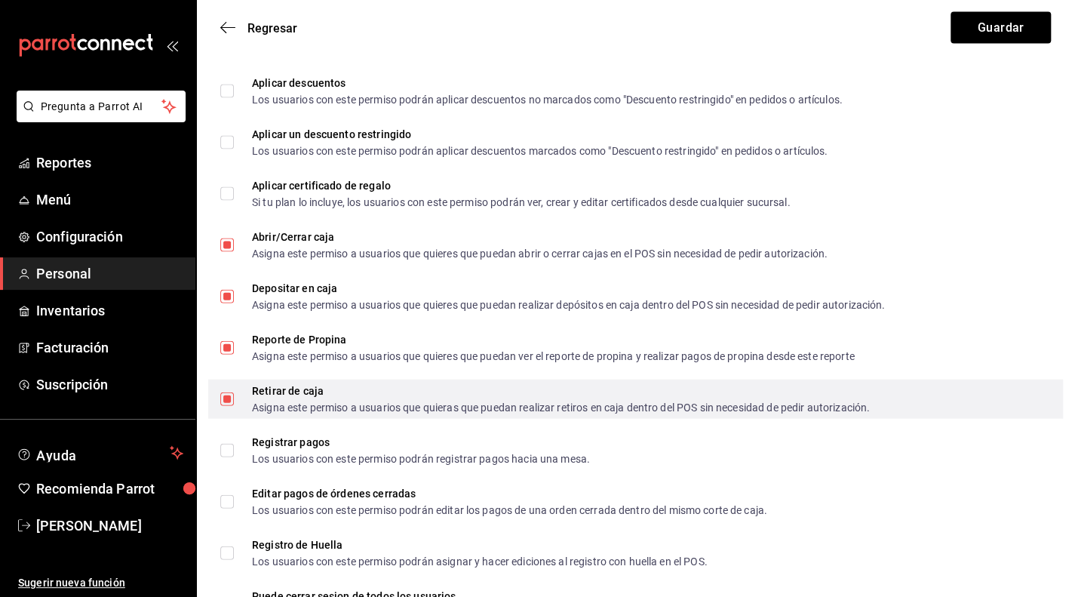
click at [224, 401] on input "Retirar de caja Asigna este permiso a usuarios que quieras que puedan realizar …" at bounding box center [227, 399] width 14 height 14
checkbox input "false"
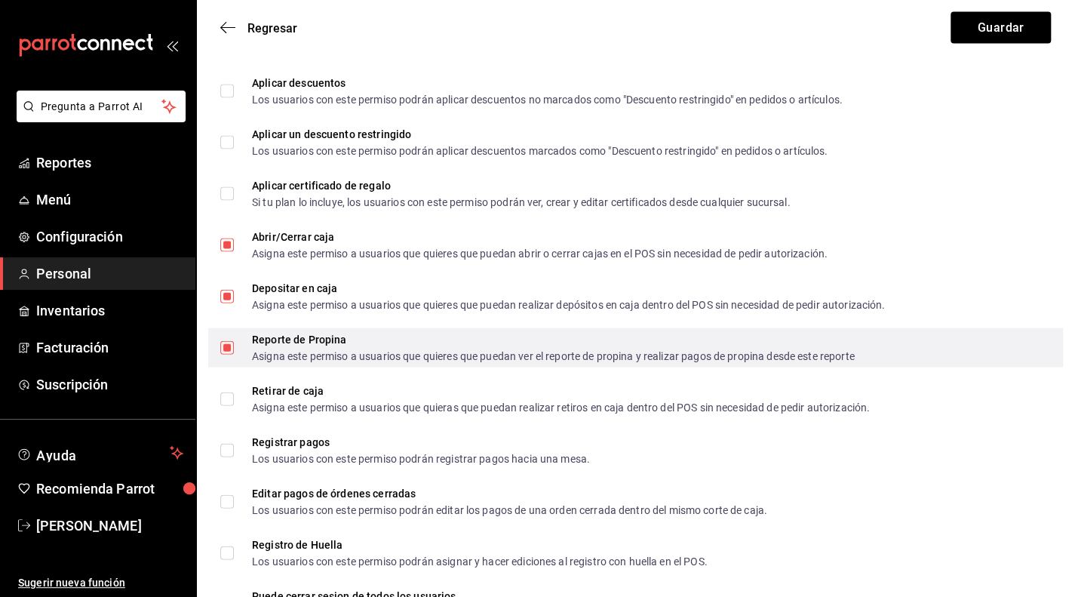
click at [226, 352] on input "Reporte de Propina Asigna este permiso a usuarios que quieres que puedan ver el…" at bounding box center [227, 348] width 14 height 14
checkbox input "false"
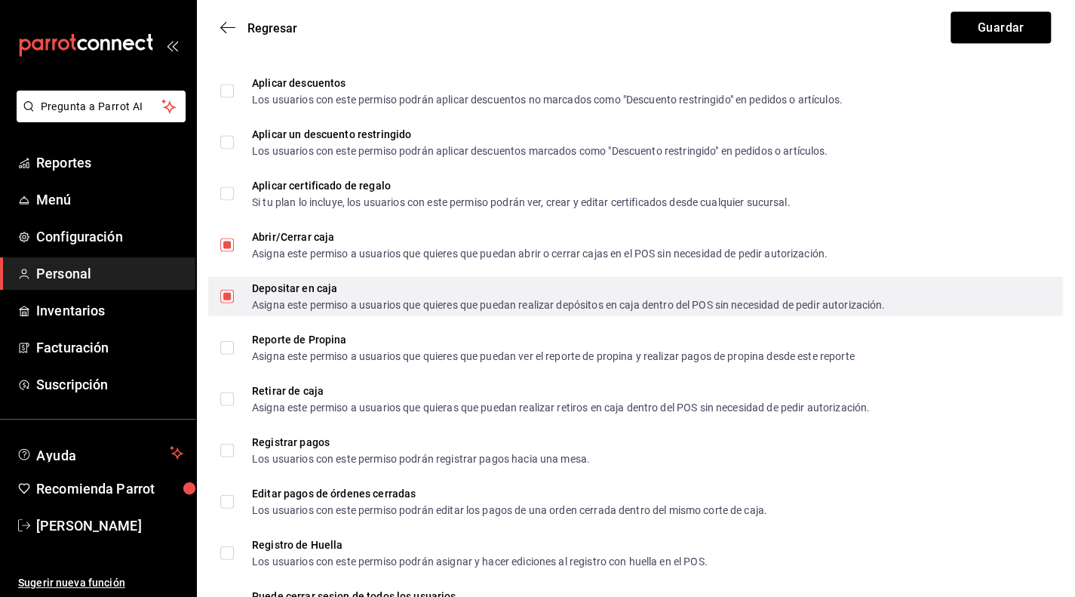
click at [226, 298] on input "Depositar en caja Asigna este permiso a usuarios que quieres que puedan realiza…" at bounding box center [227, 297] width 14 height 14
checkbox input "false"
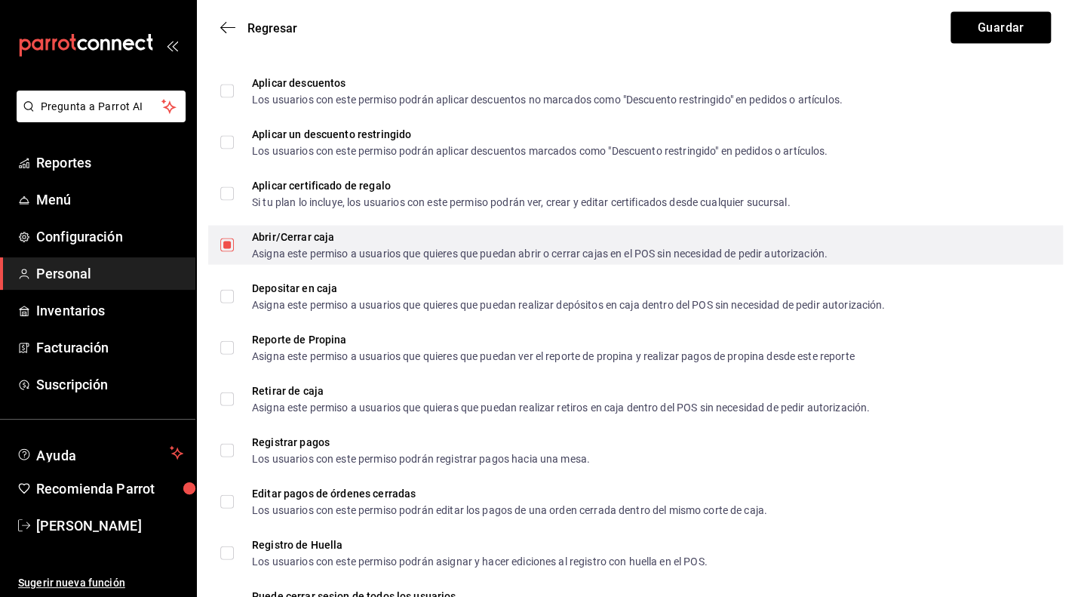
click at [232, 245] on input "Abrir/Cerrar caja Asigna este permiso a usuarios que quieres que puedan abrir o…" at bounding box center [227, 245] width 14 height 14
checkbox input "false"
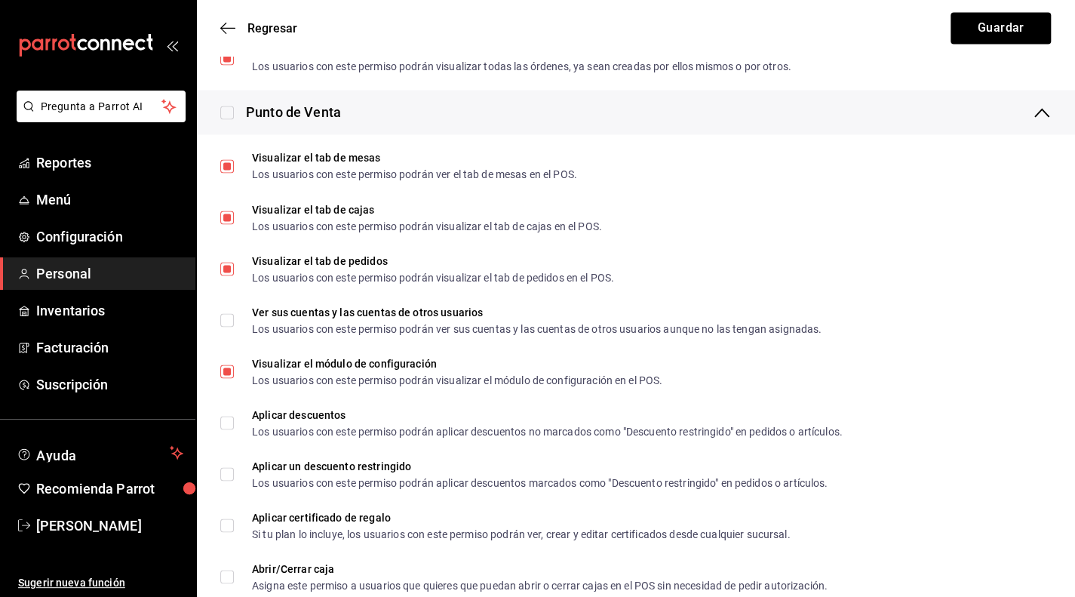
scroll to position [1358, 0]
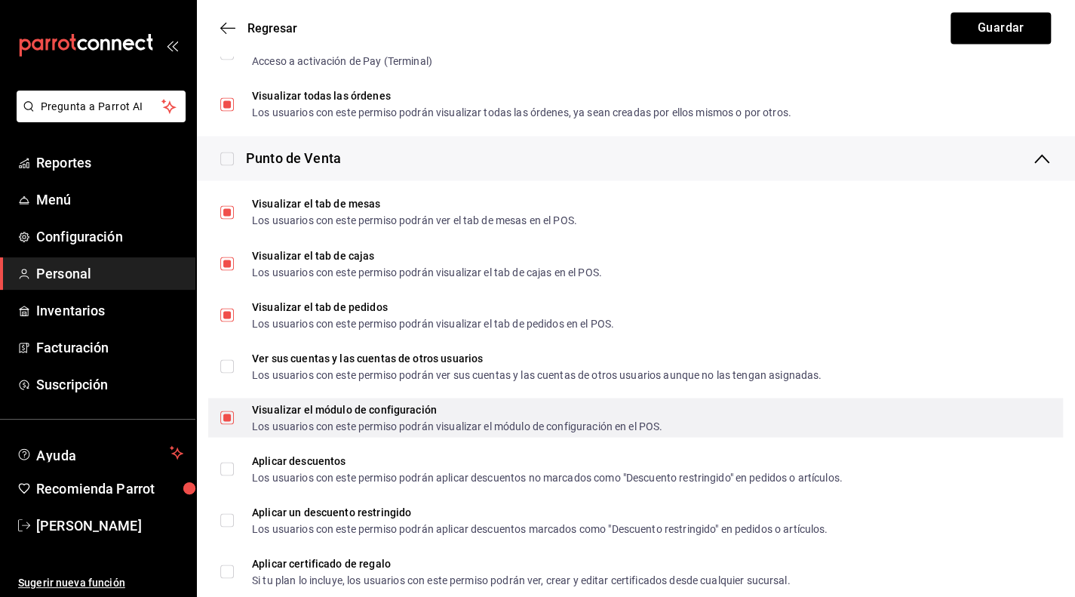
click at [228, 419] on input "Visualizar el módulo de configuración Los usuarios con este permiso podrán visu…" at bounding box center [227, 418] width 14 height 14
checkbox input "false"
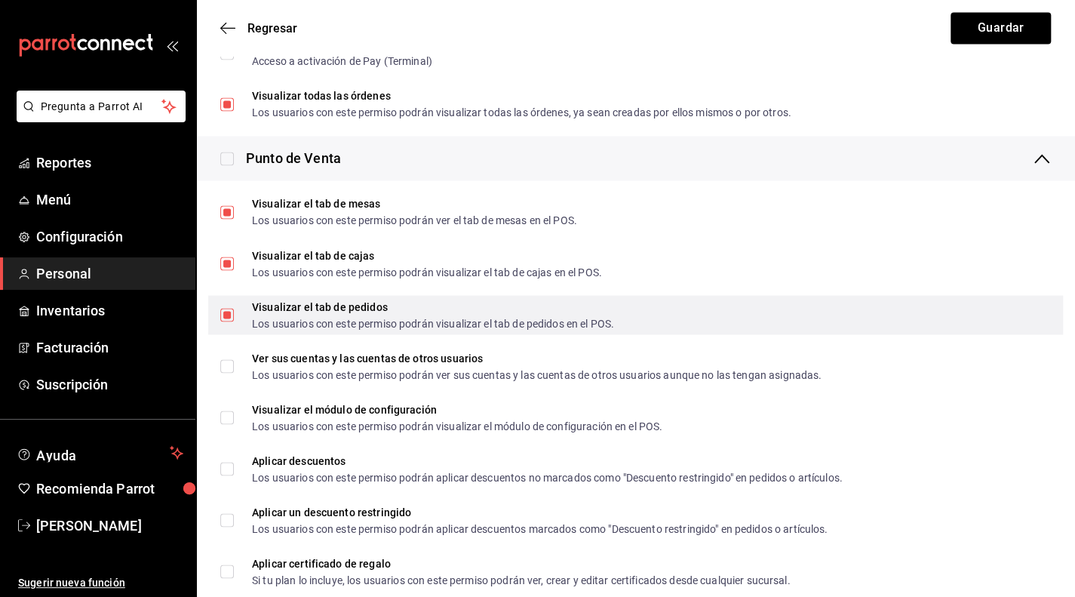
click at [231, 310] on input "Visualizar el tab de pedidos Los usuarios con este permiso podrán visualizar el…" at bounding box center [227, 315] width 14 height 14
checkbox input "false"
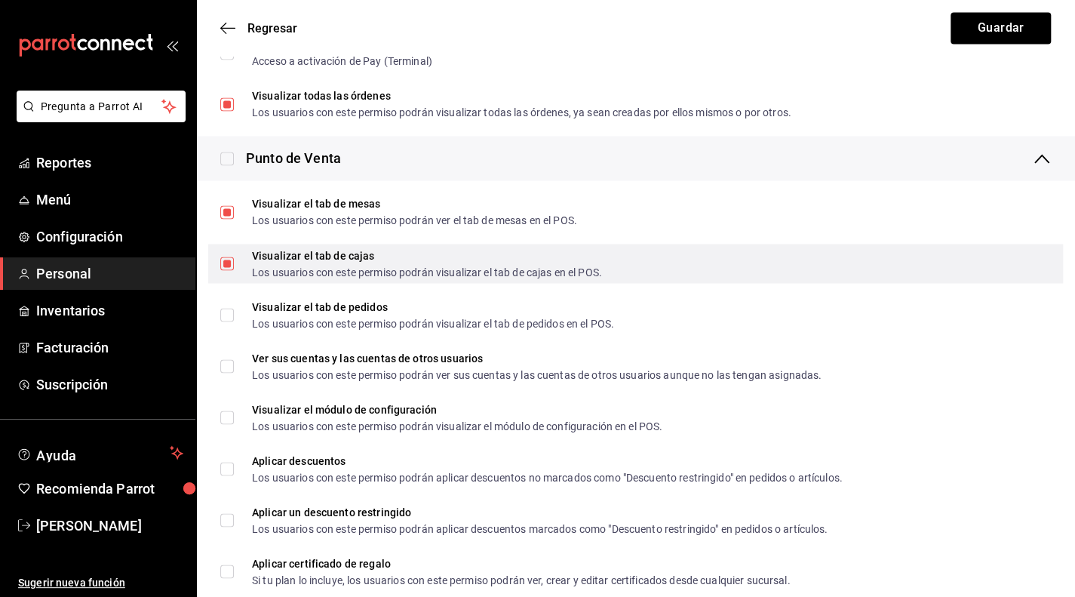
click at [226, 262] on input "Visualizar el tab [PERSON_NAME] Los usuarios con este permiso podrán visualizar…" at bounding box center [227, 264] width 14 height 14
checkbox input "false"
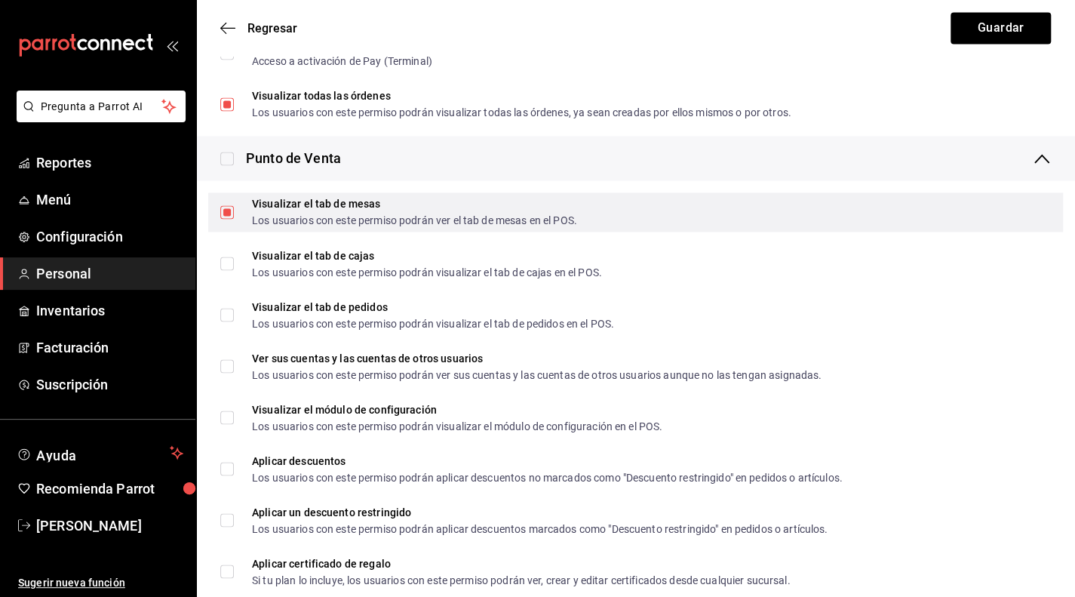
click at [226, 212] on input "Visualizar el tab de mesas Los usuarios con este permiso podrán ver el tab de m…" at bounding box center [227, 212] width 14 height 14
checkbox input "false"
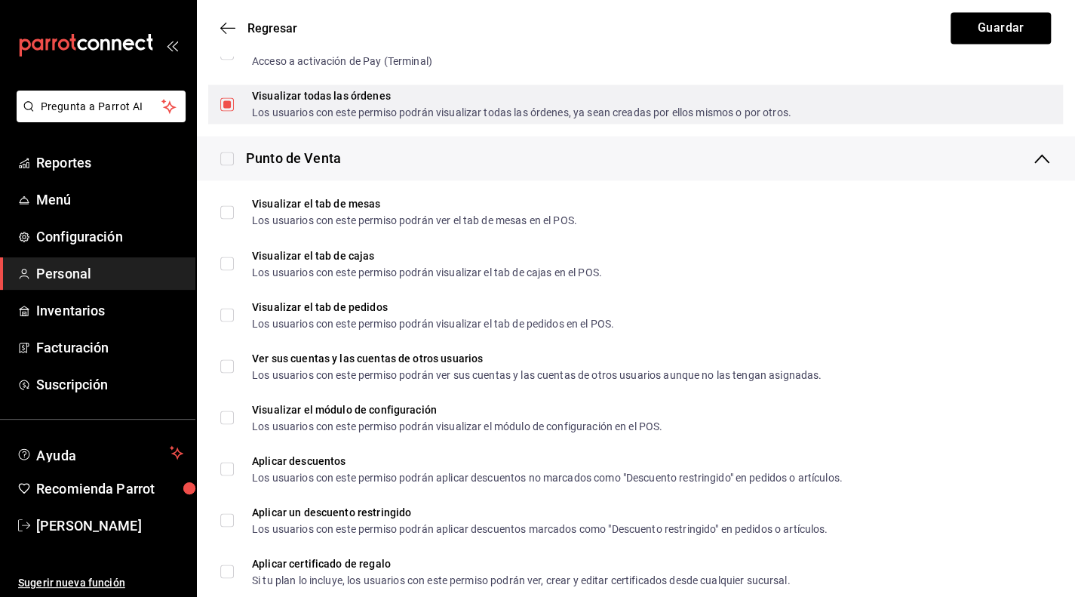
click at [226, 105] on input "Visualizar todas las órdenes Los usuarios con este permiso podrán visualizar to…" at bounding box center [227, 104] width 14 height 14
checkbox input "false"
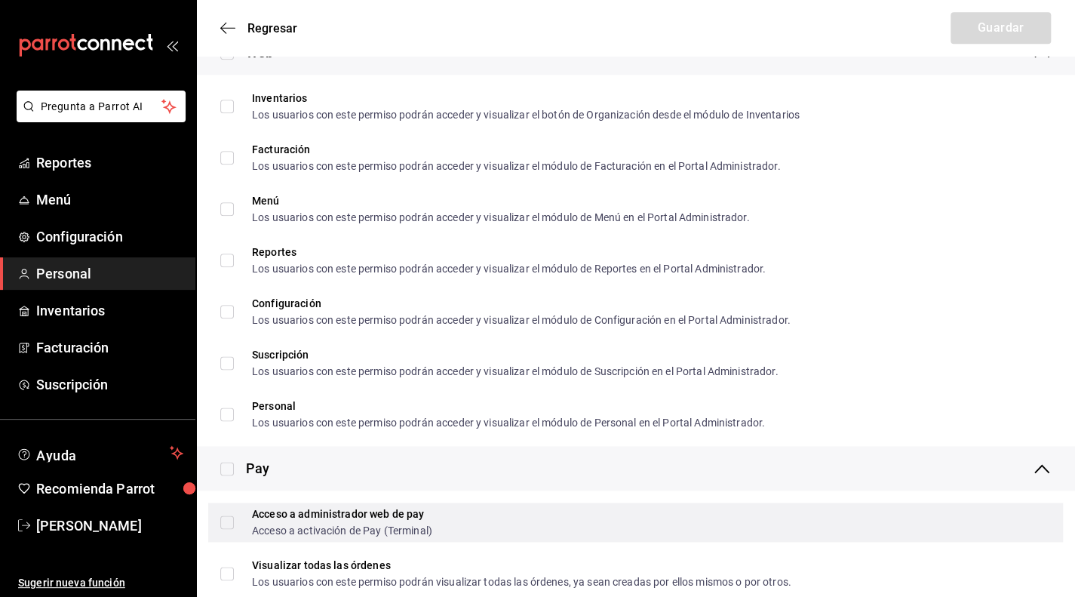
scroll to position [844, 0]
